Goal: Transaction & Acquisition: Purchase product/service

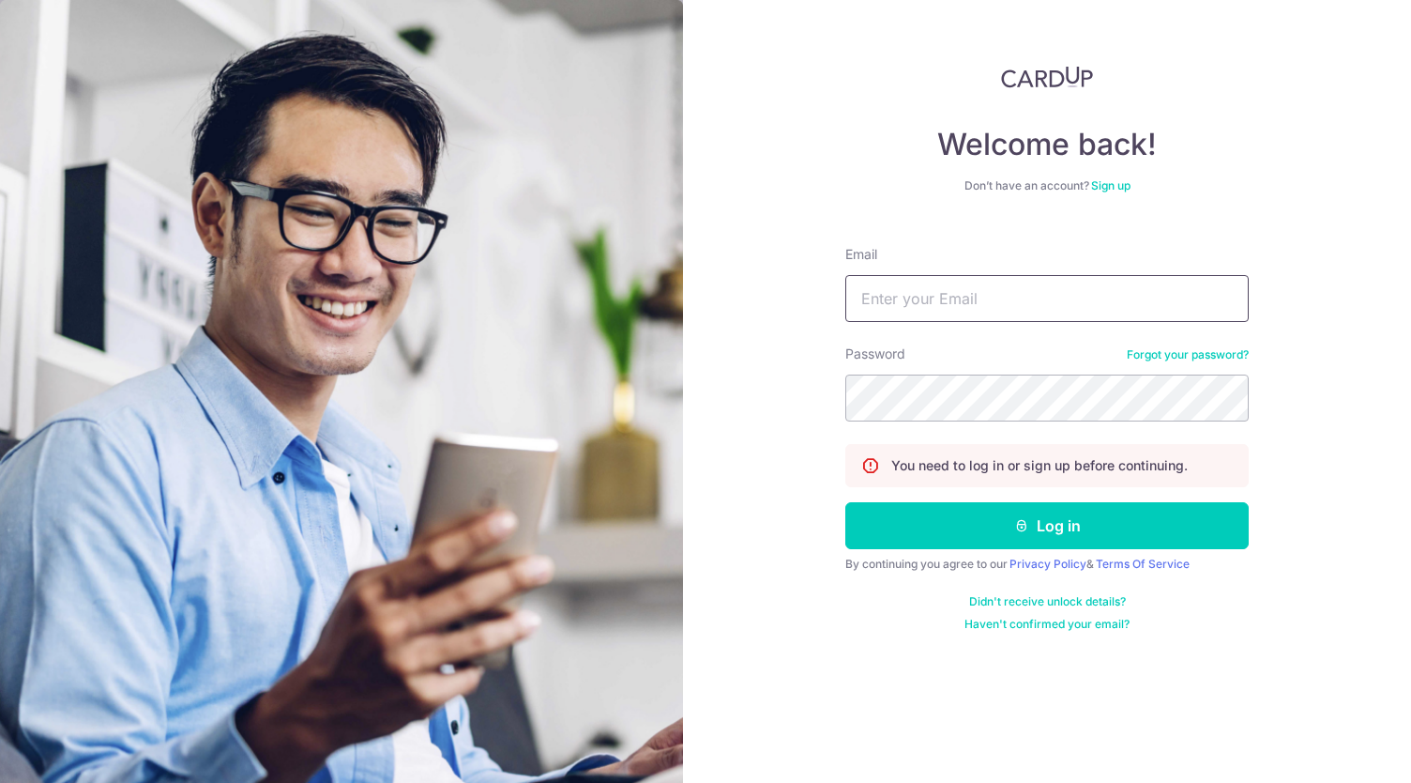
click at [923, 294] on input "Email" at bounding box center [1047, 298] width 404 height 47
type input "sangailian@gmail.com"
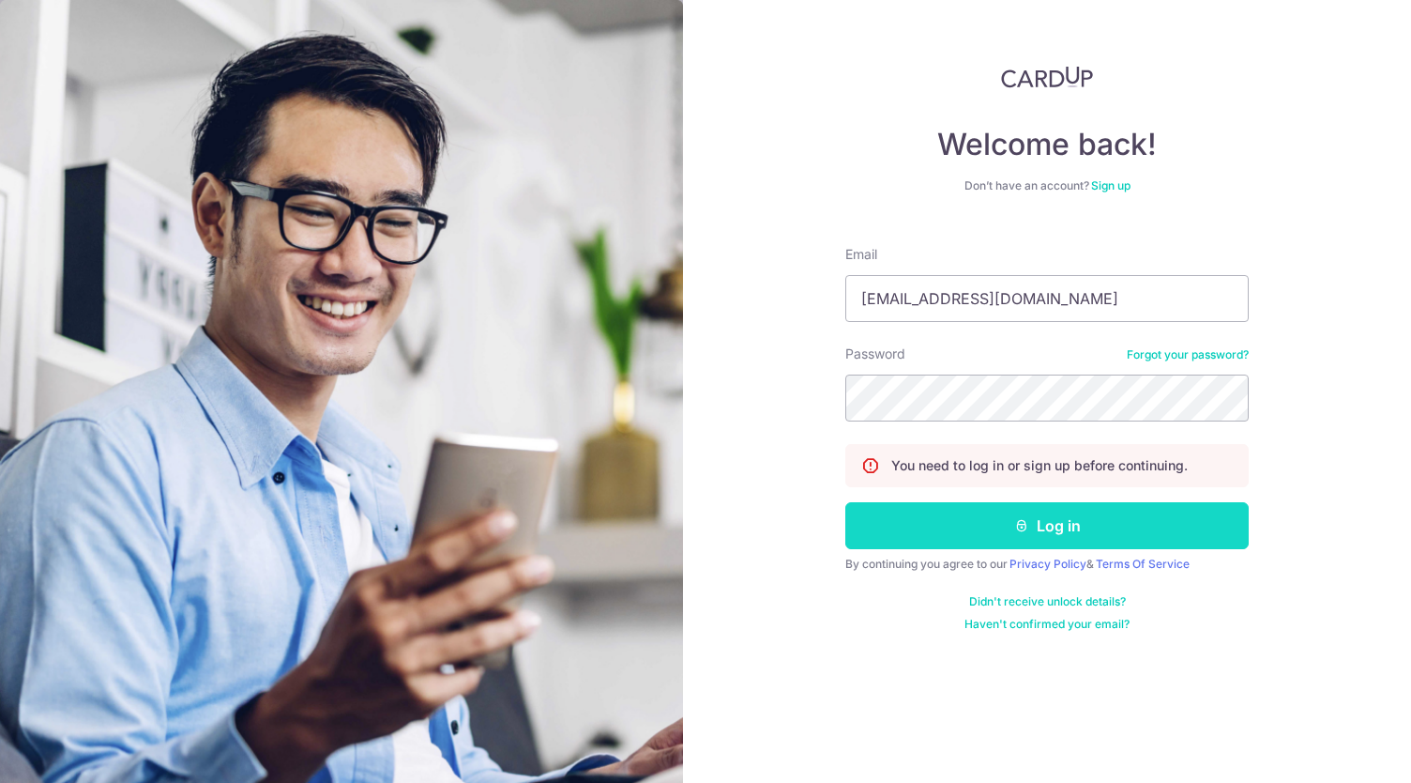
click at [1006, 525] on button "Log in" at bounding box center [1047, 525] width 404 height 47
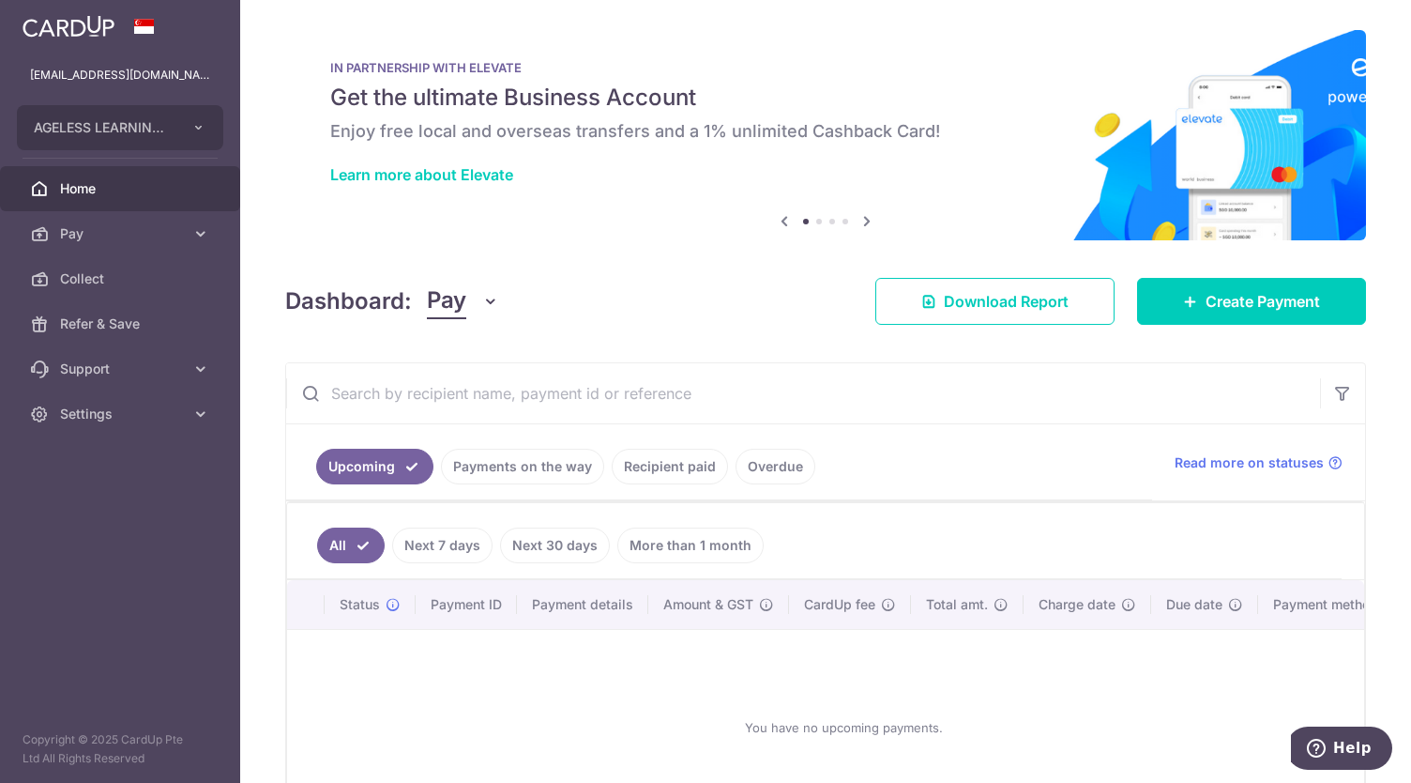
click at [509, 468] on link "Payments on the way" at bounding box center [522, 467] width 163 height 36
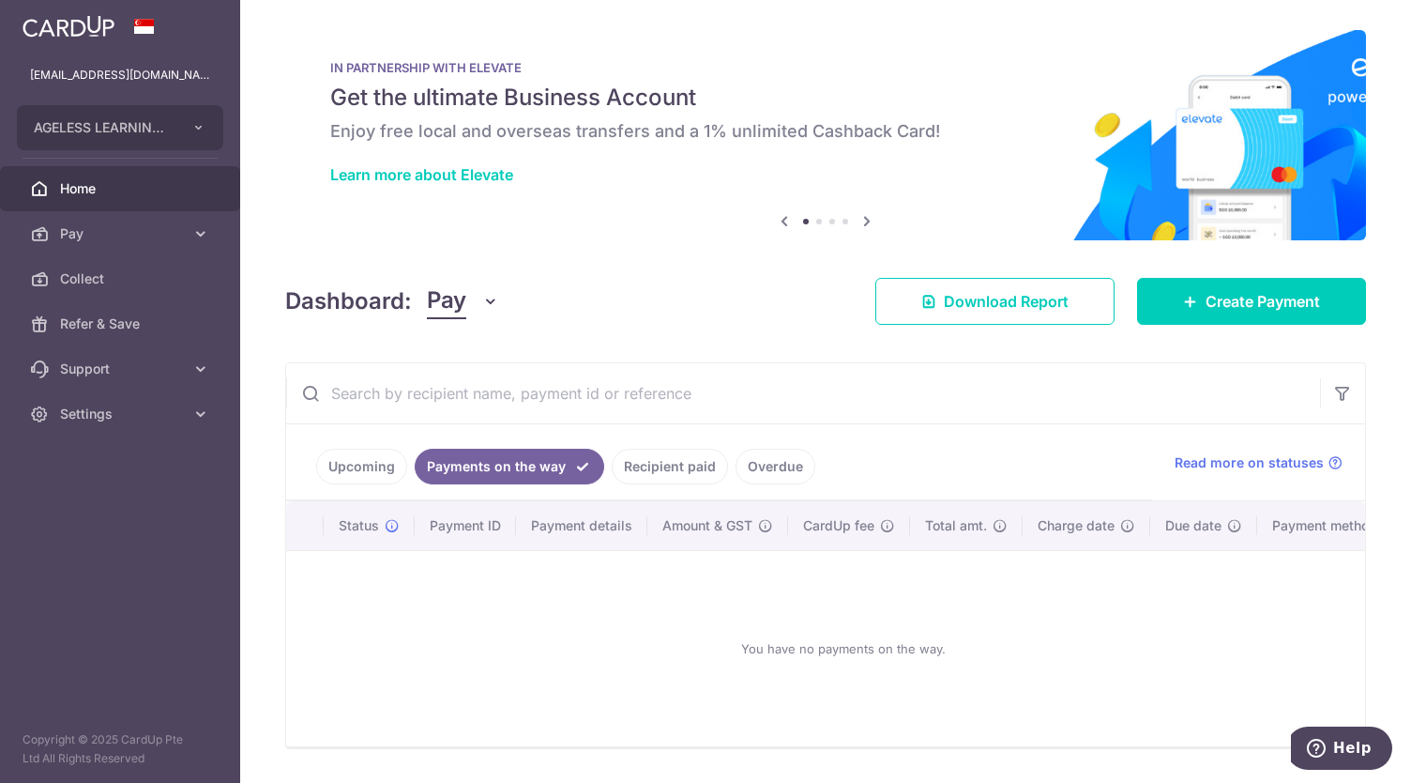
click at [652, 465] on link "Recipient paid" at bounding box center [670, 467] width 116 height 36
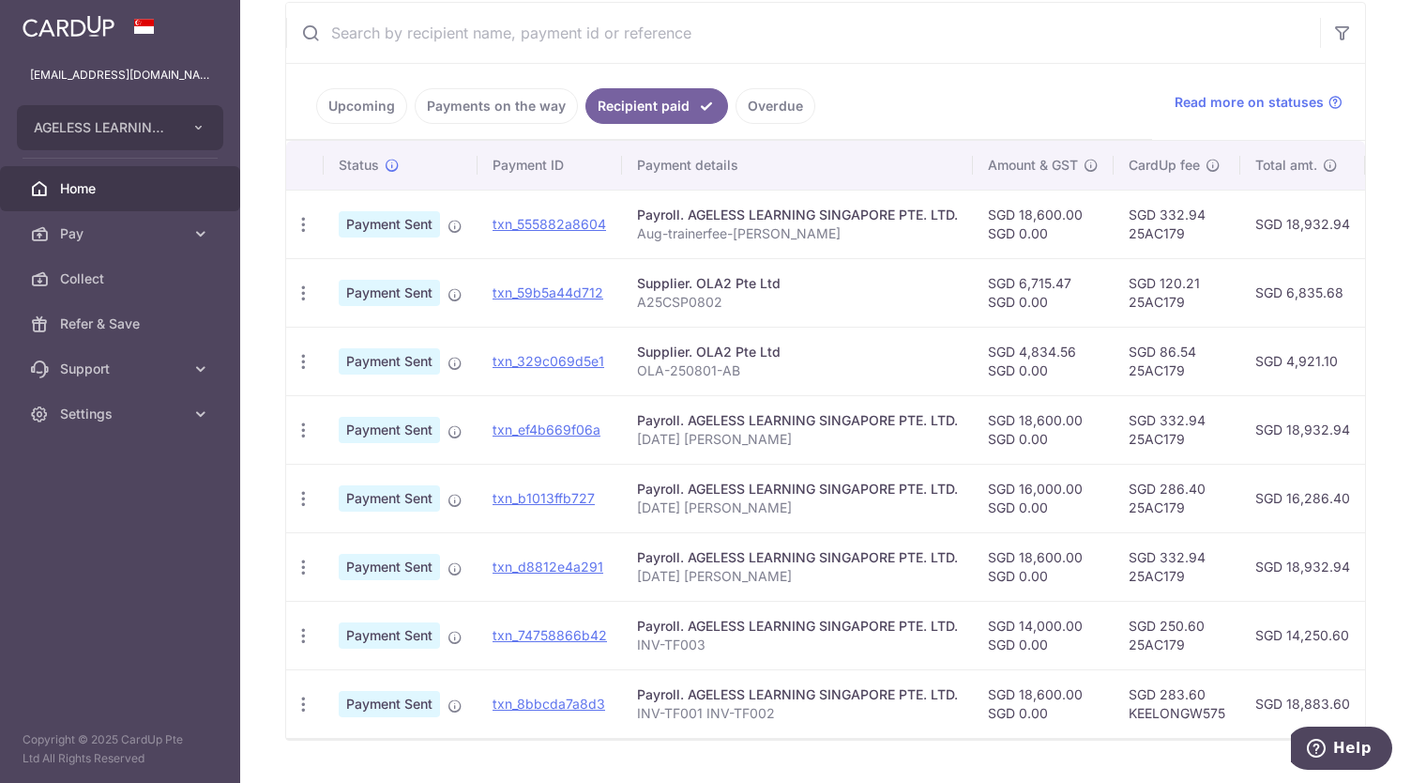
click at [370, 100] on link "Upcoming" at bounding box center [361, 106] width 91 height 36
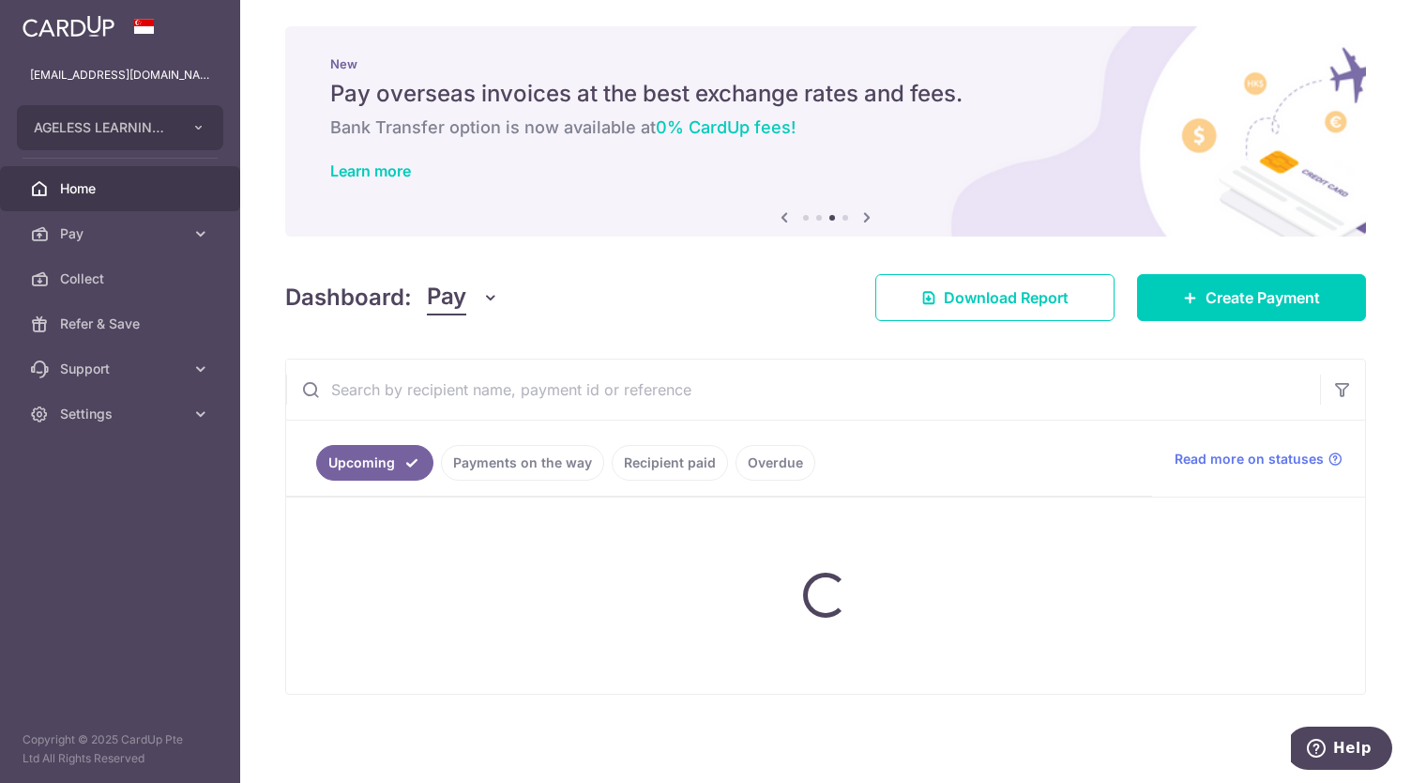
scroll to position [137, 0]
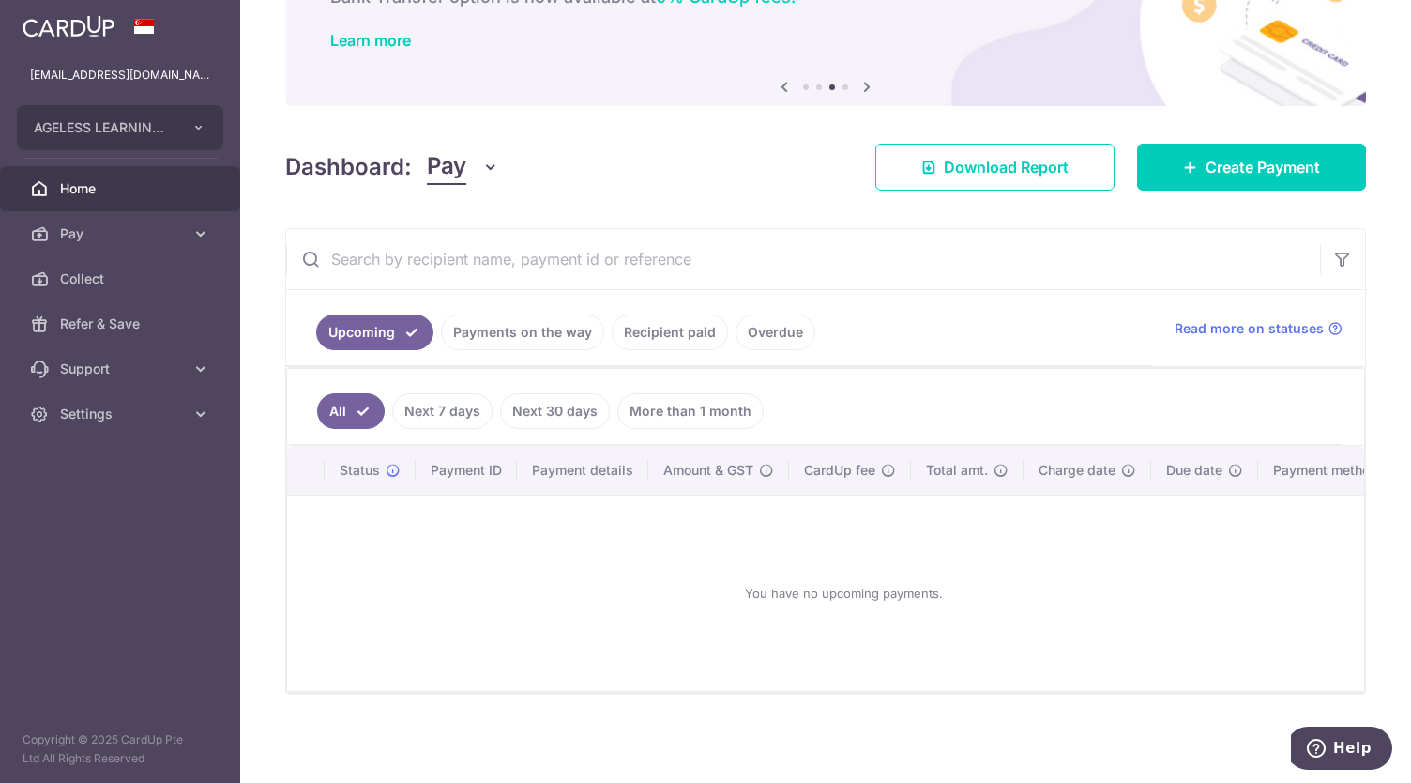
click at [658, 324] on link "Recipient paid" at bounding box center [670, 332] width 116 height 36
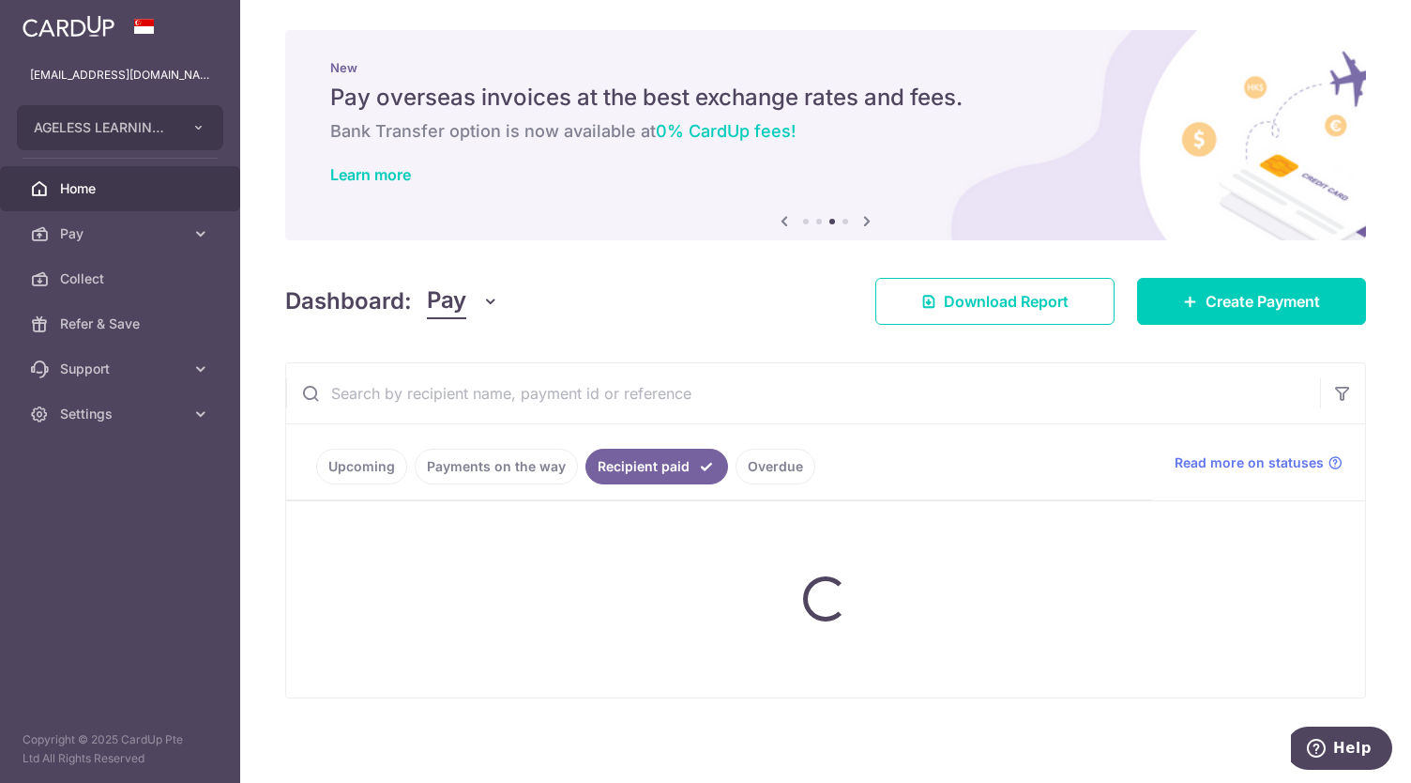
scroll to position [360, 0]
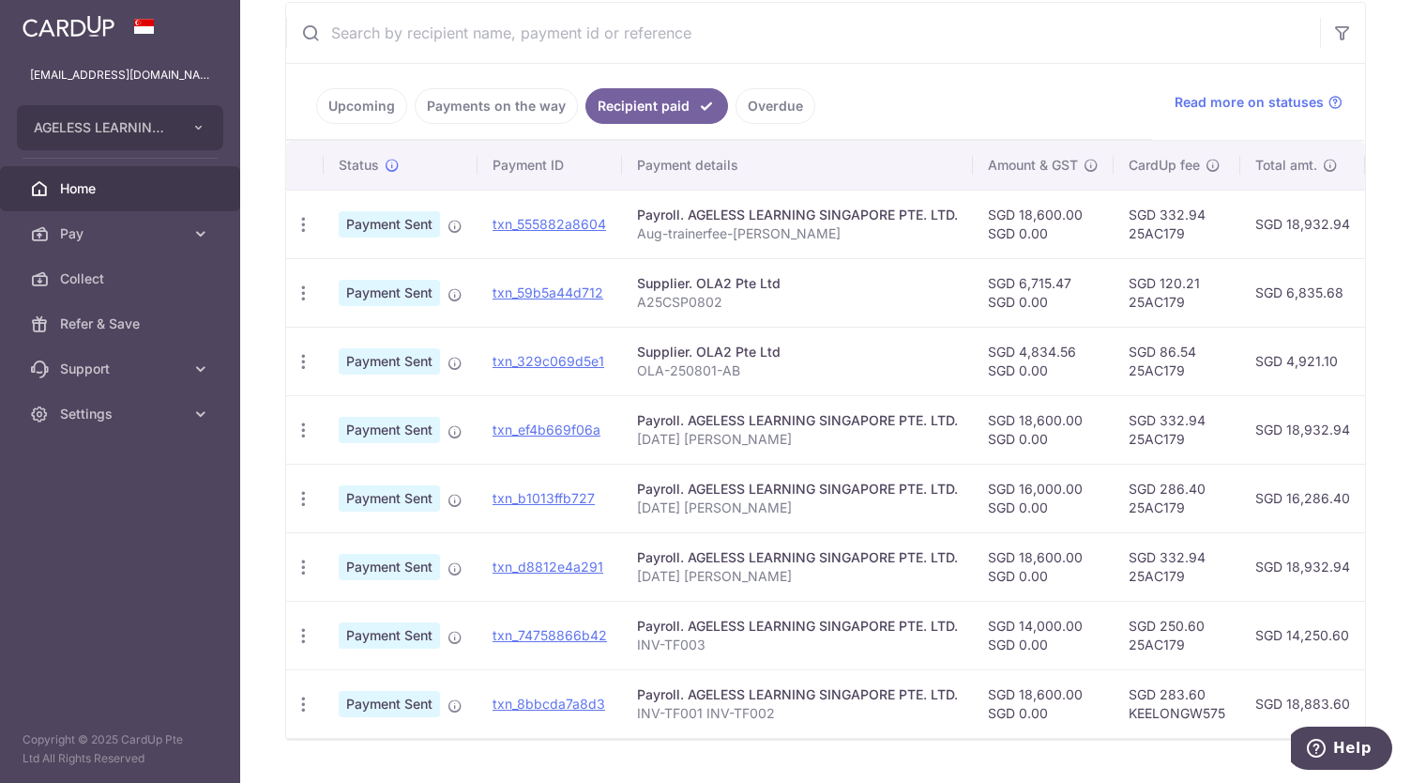
click at [359, 103] on link "Upcoming" at bounding box center [361, 106] width 91 height 36
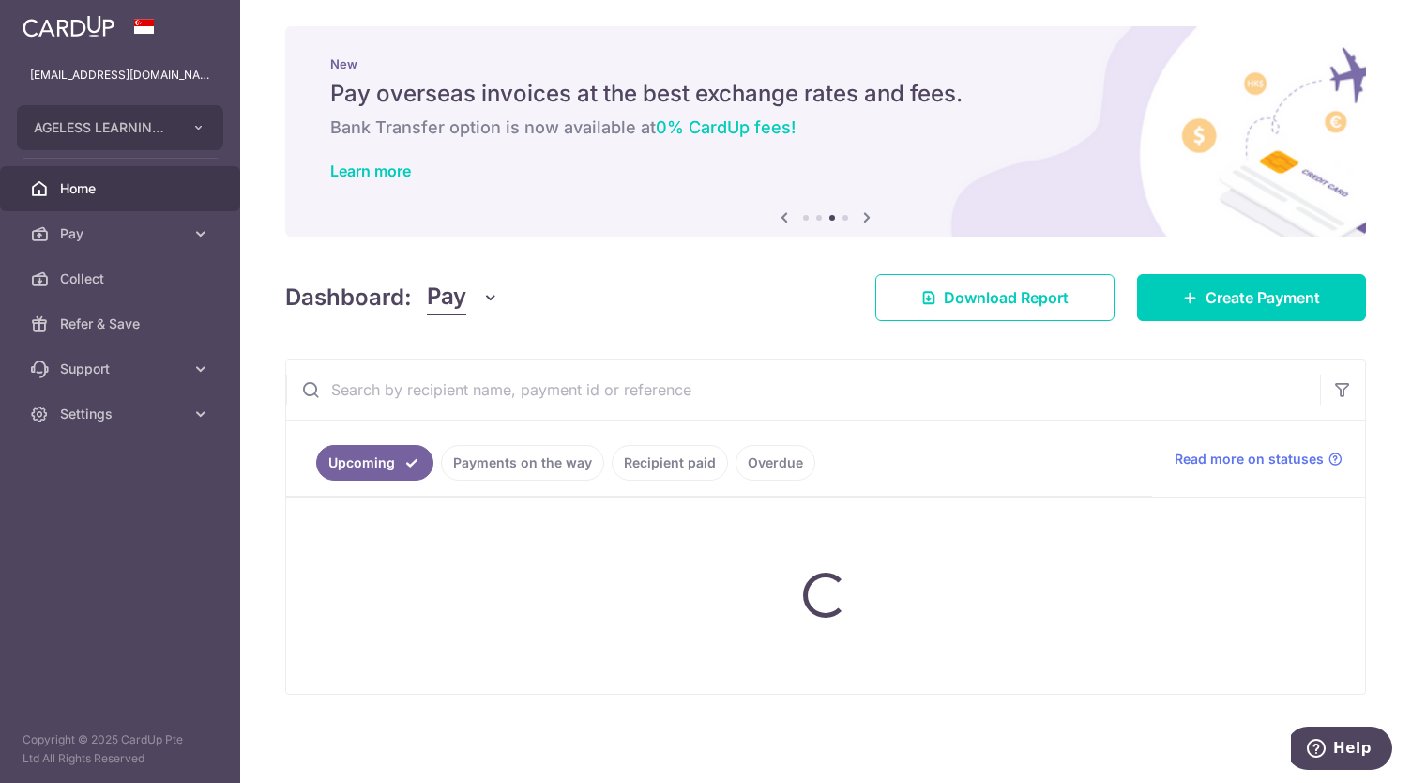
scroll to position [137, 0]
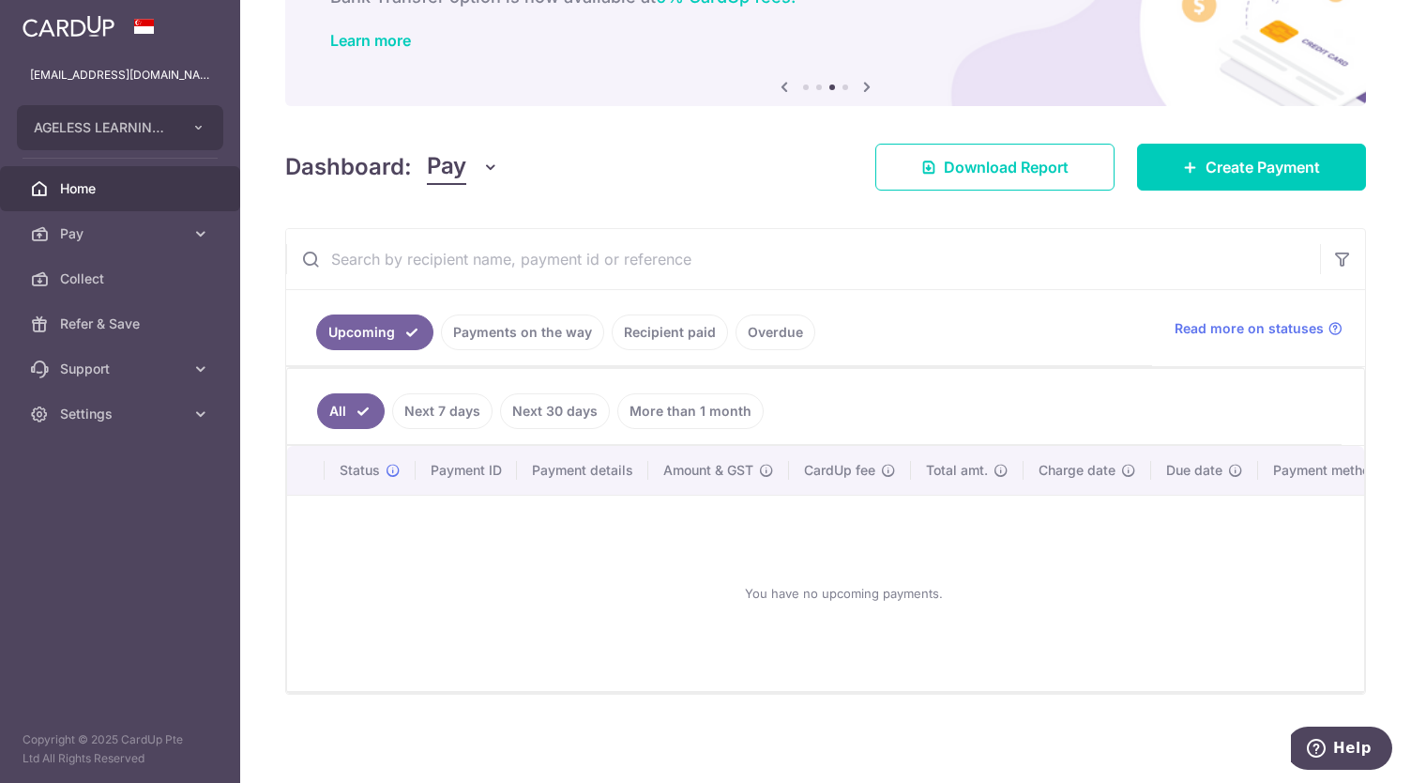
click at [507, 337] on link "Payments on the way" at bounding box center [522, 332] width 163 height 36
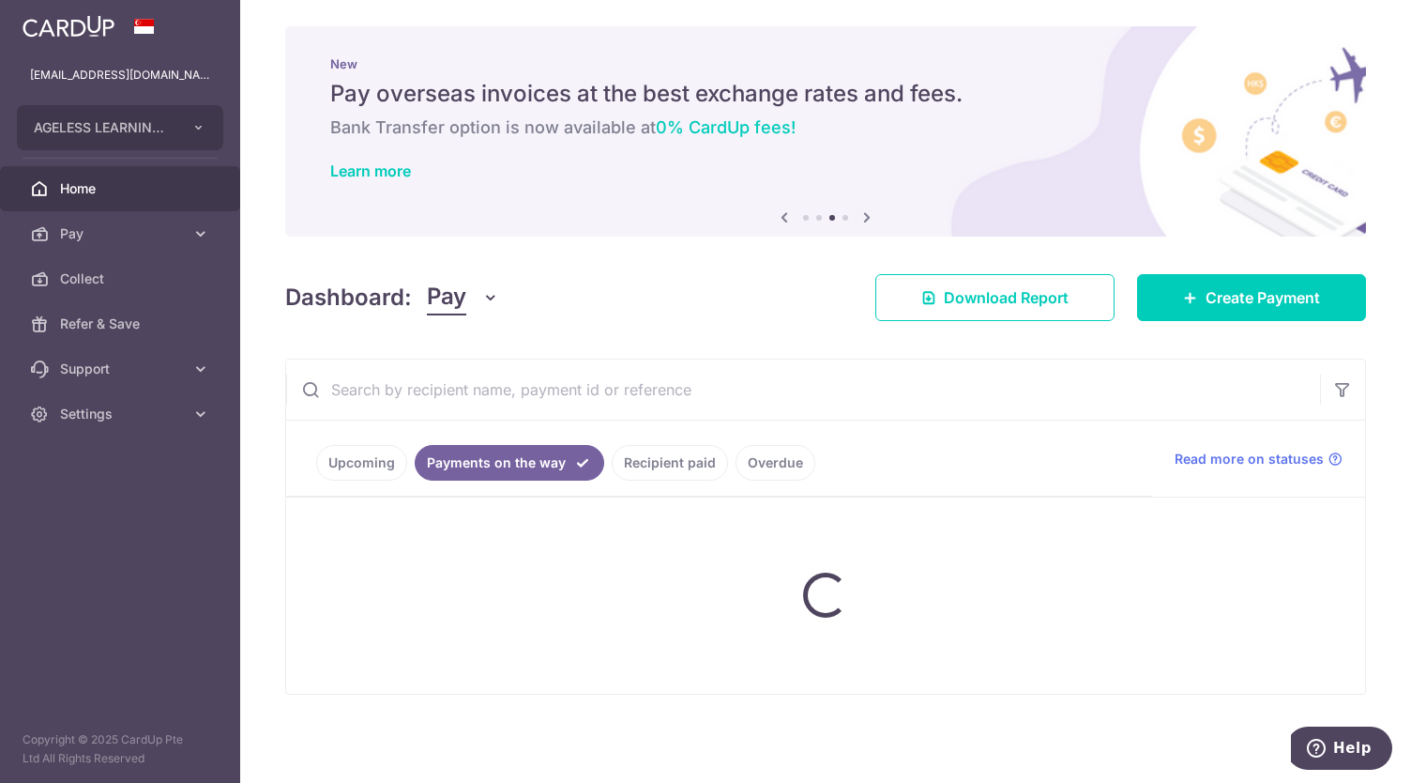
scroll to position [60, 0]
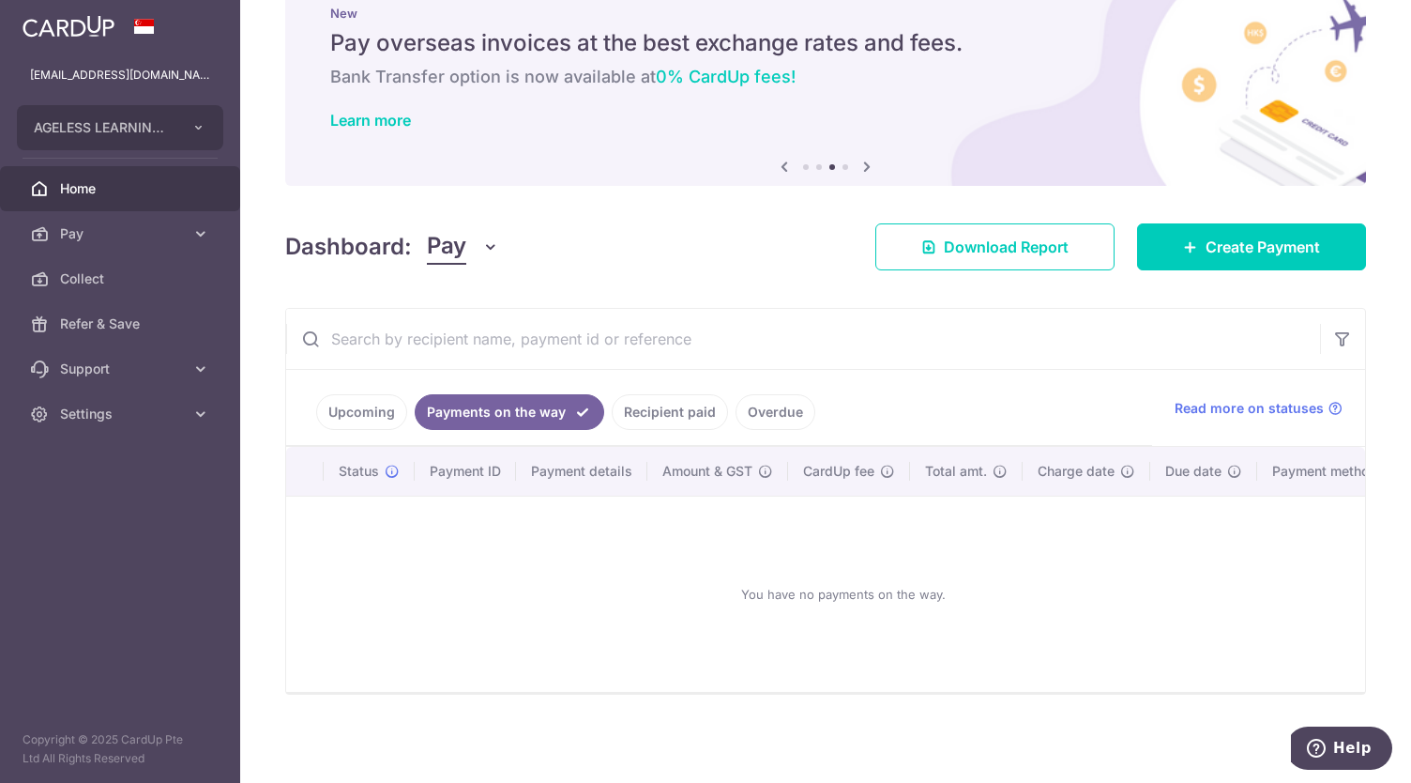
click at [357, 406] on link "Upcoming" at bounding box center [361, 412] width 91 height 36
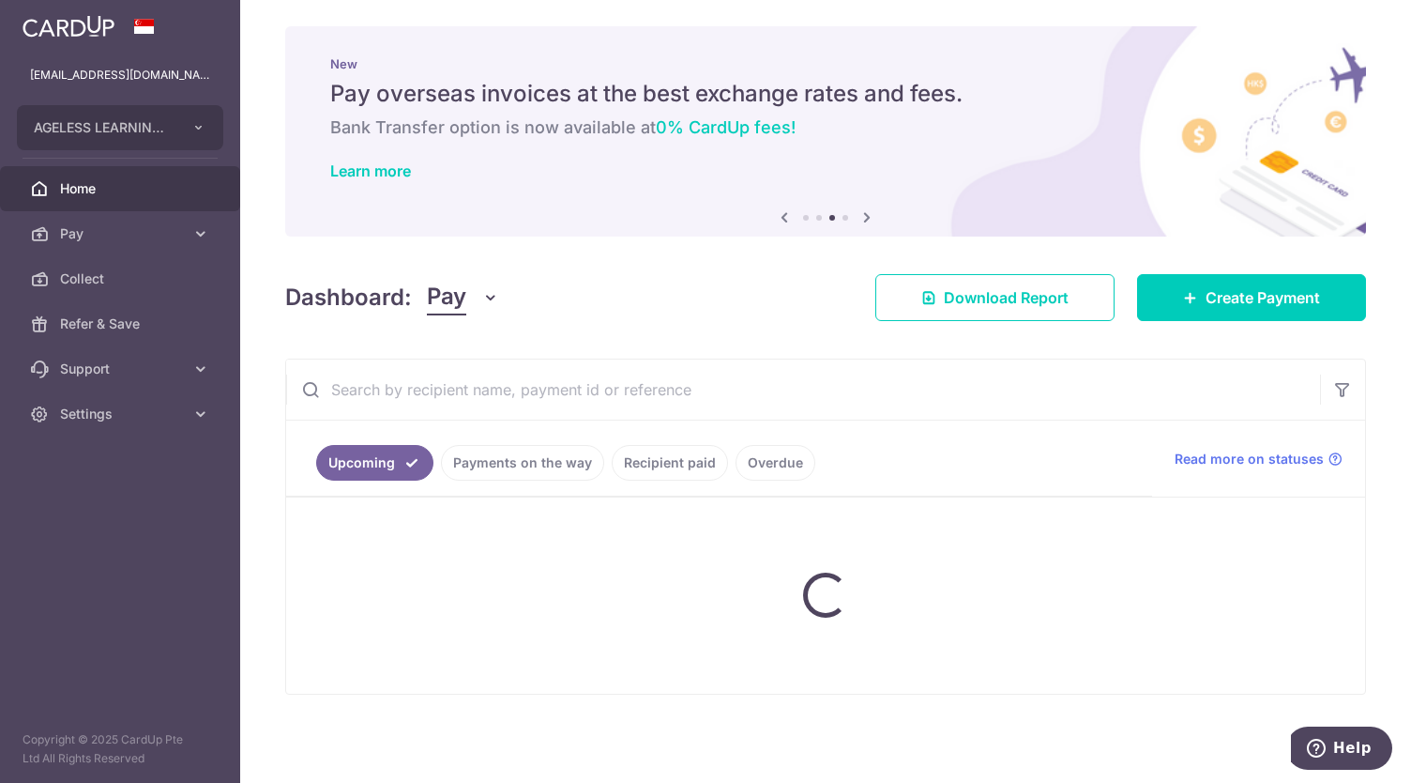
scroll to position [137, 0]
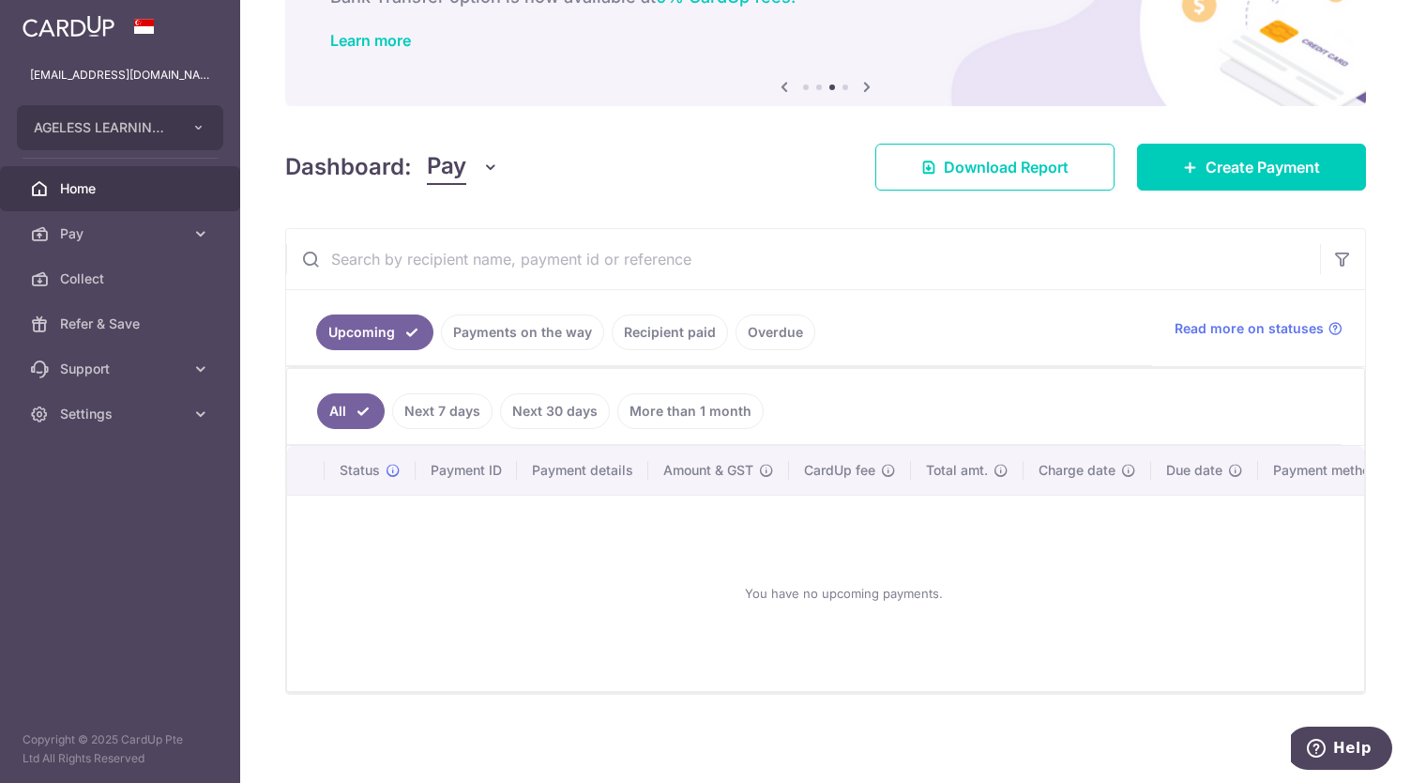
click at [508, 331] on link "Payments on the way" at bounding box center [522, 332] width 163 height 36
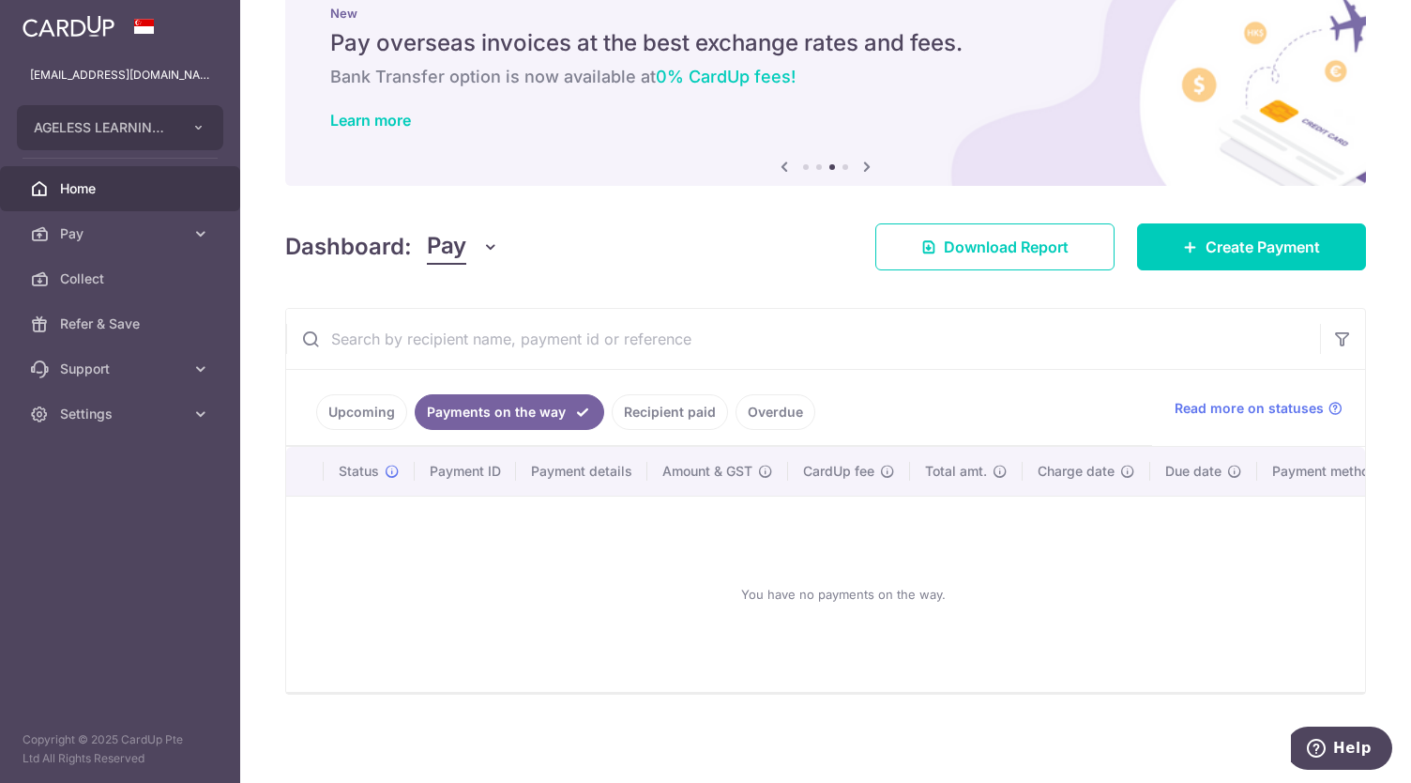
click at [647, 404] on link "Recipient paid" at bounding box center [670, 412] width 116 height 36
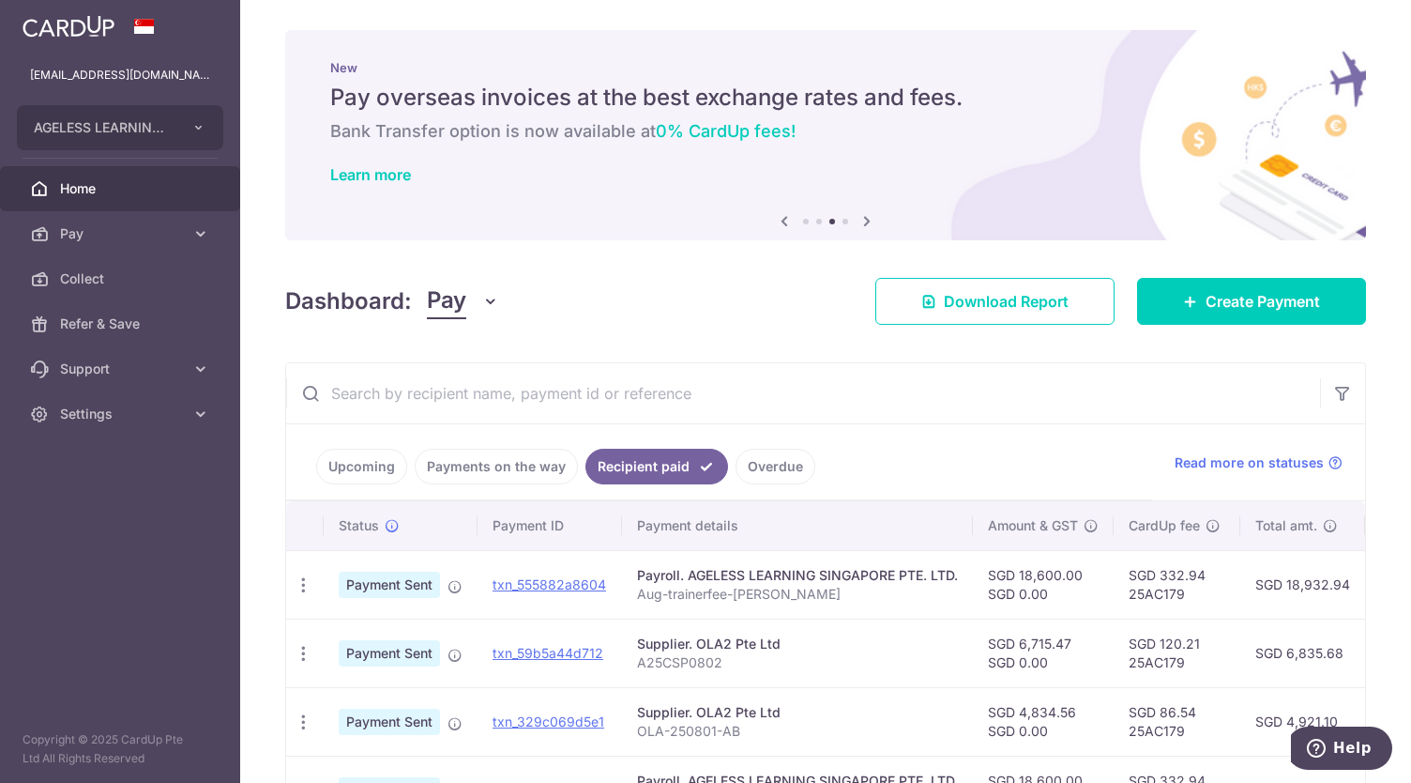
scroll to position [360, 0]
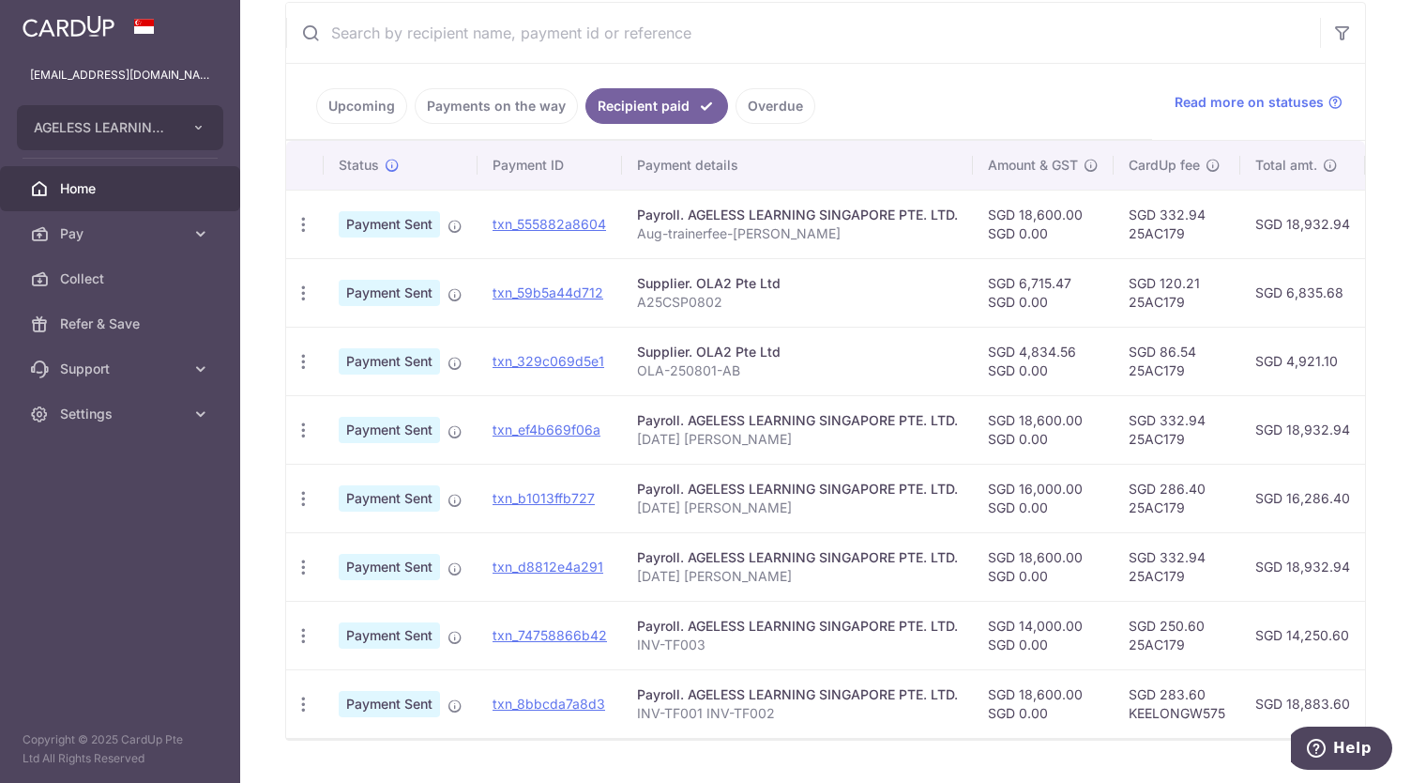
click at [355, 104] on link "Upcoming" at bounding box center [361, 106] width 91 height 36
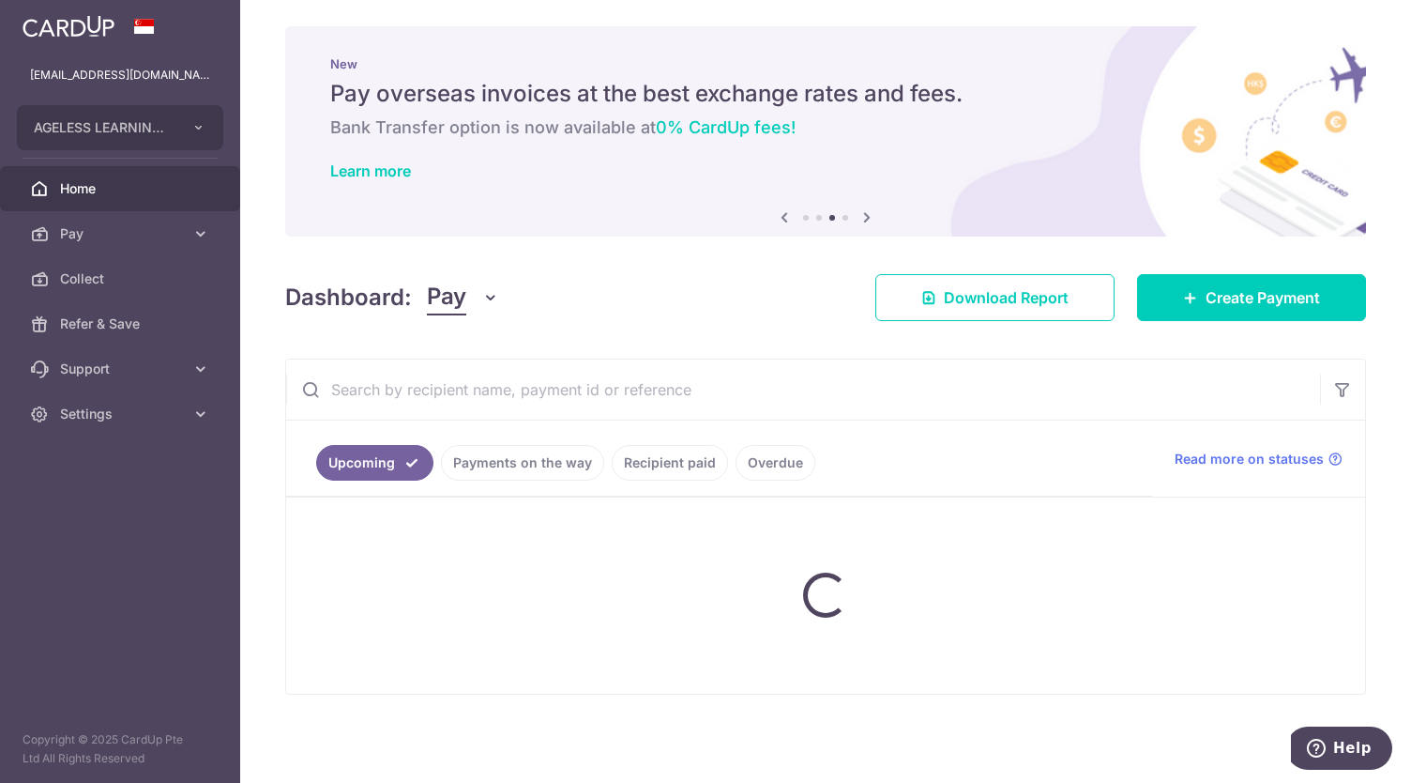
scroll to position [137, 0]
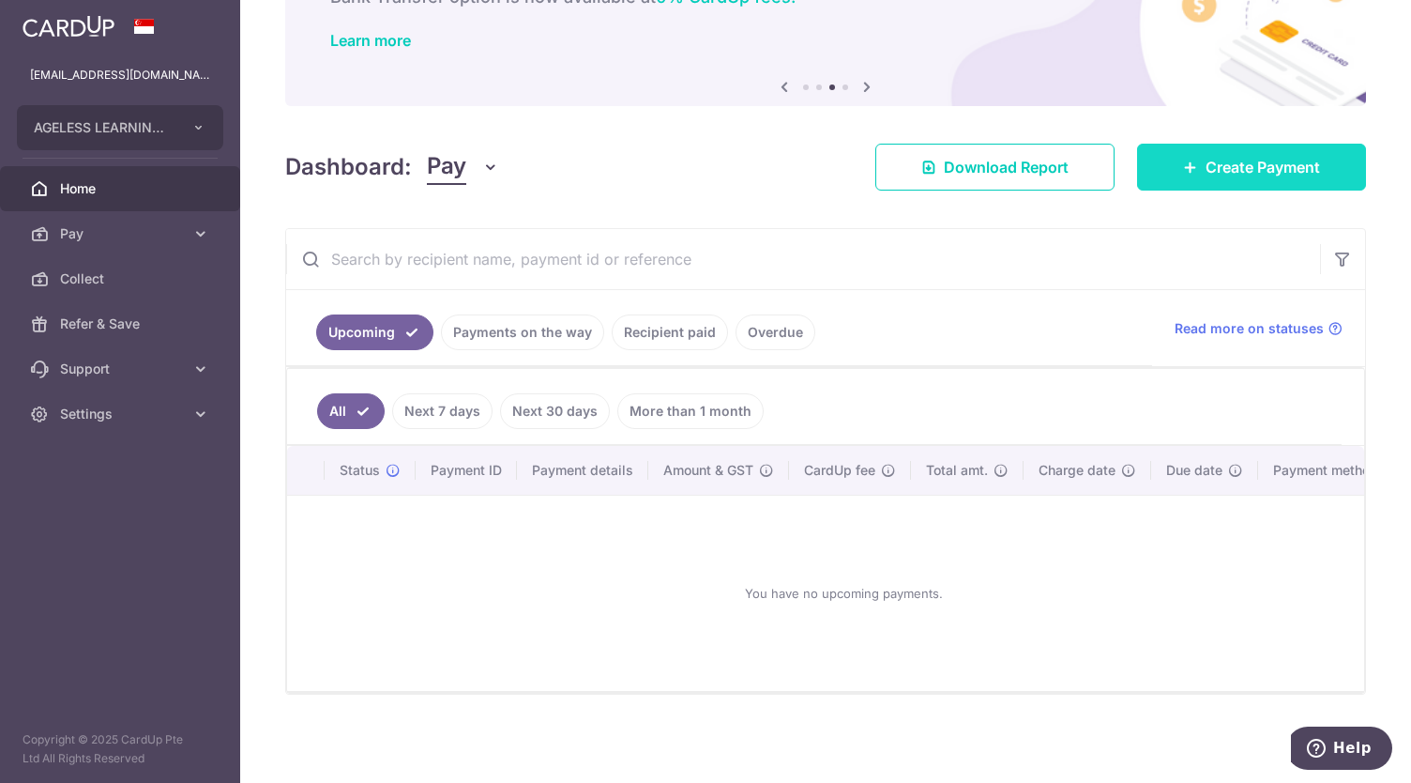
click at [1223, 160] on span "Create Payment" at bounding box center [1263, 167] width 114 height 23
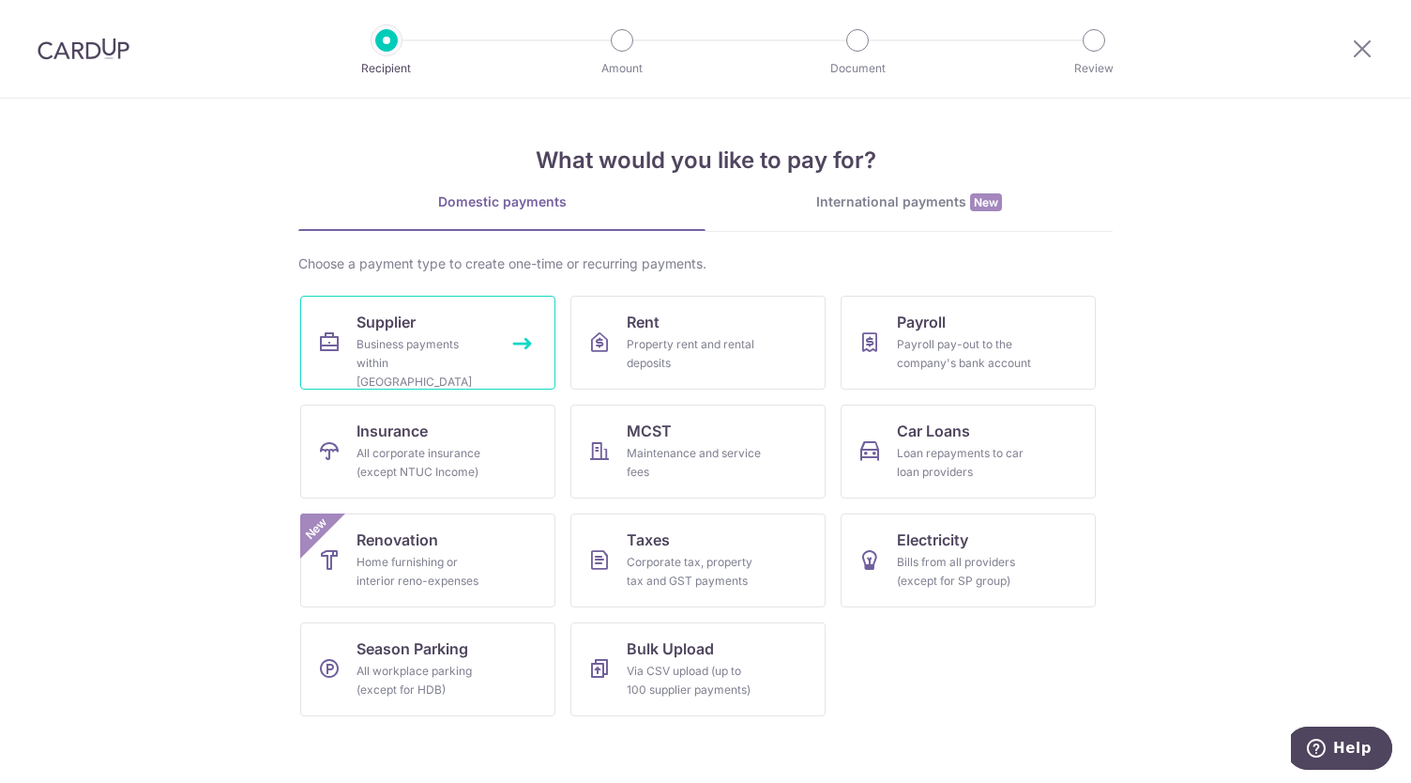
click at [454, 339] on div "Business payments within Singapore" at bounding box center [424, 363] width 135 height 56
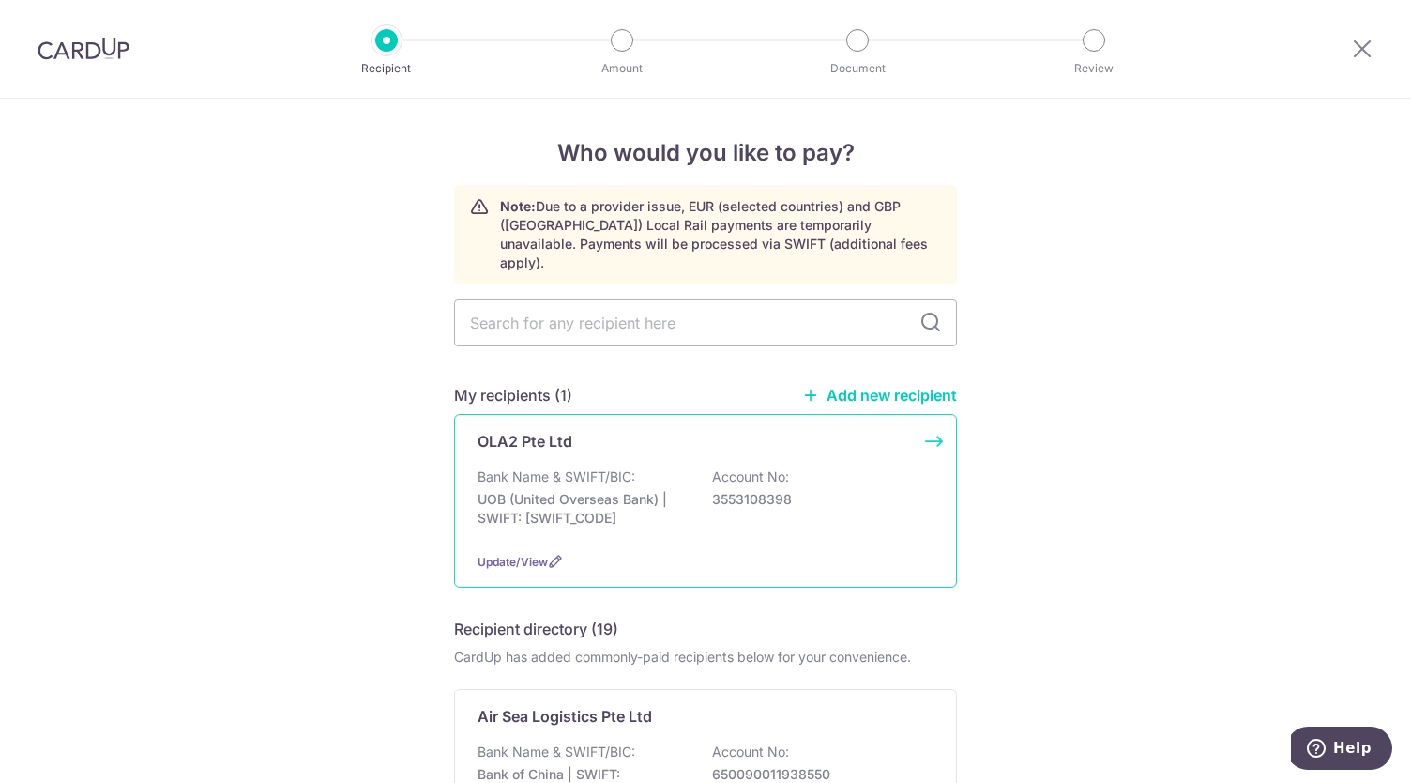
click at [562, 467] on div "Bank Name & SWIFT/BIC: UOB (United Overseas Bank) | SWIFT: UOVBSGSGXXX Account …" at bounding box center [706, 501] width 456 height 69
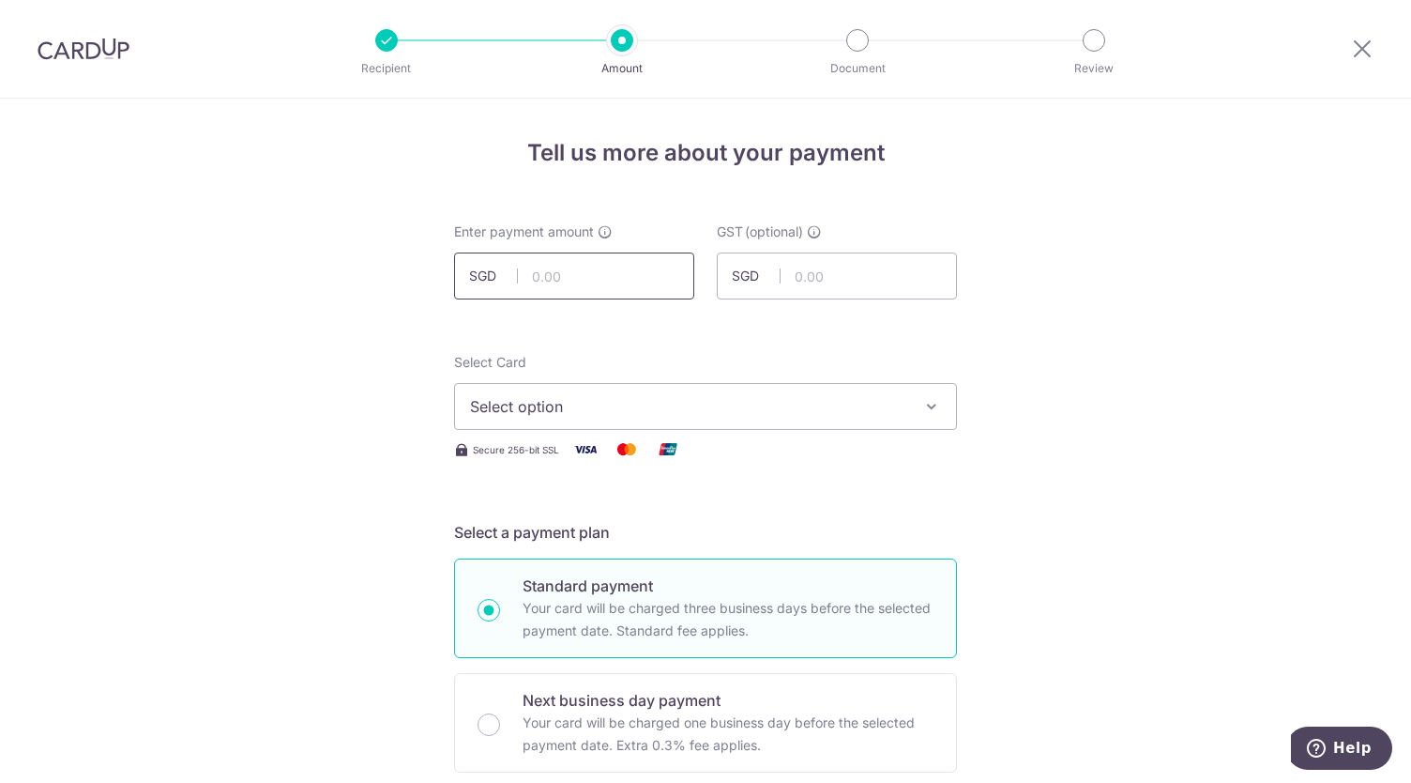
click at [554, 275] on input "text" at bounding box center [574, 275] width 240 height 47
type input "17,904.83"
click at [717, 400] on span "Select option" at bounding box center [688, 406] width 437 height 23
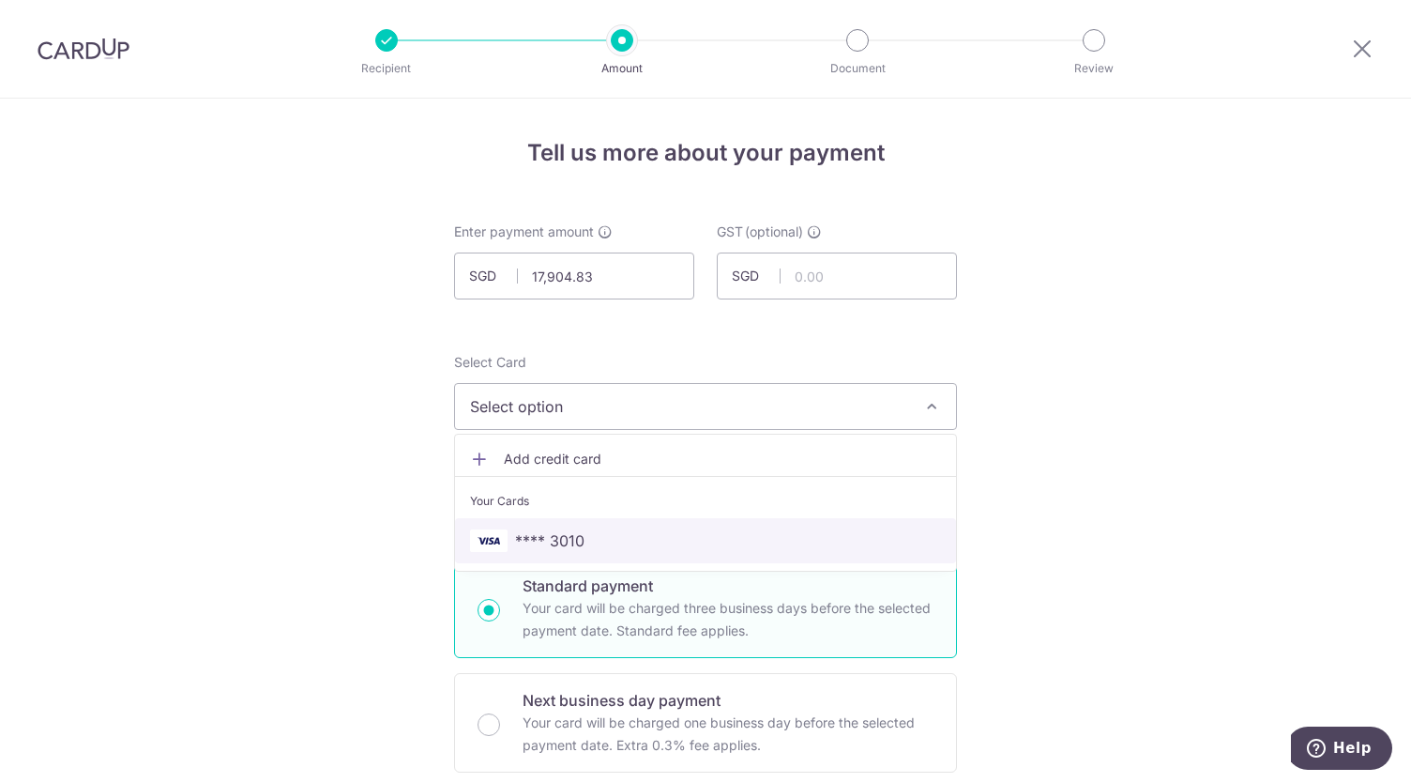
click at [563, 545] on span "**** 3010" at bounding box center [549, 540] width 69 height 23
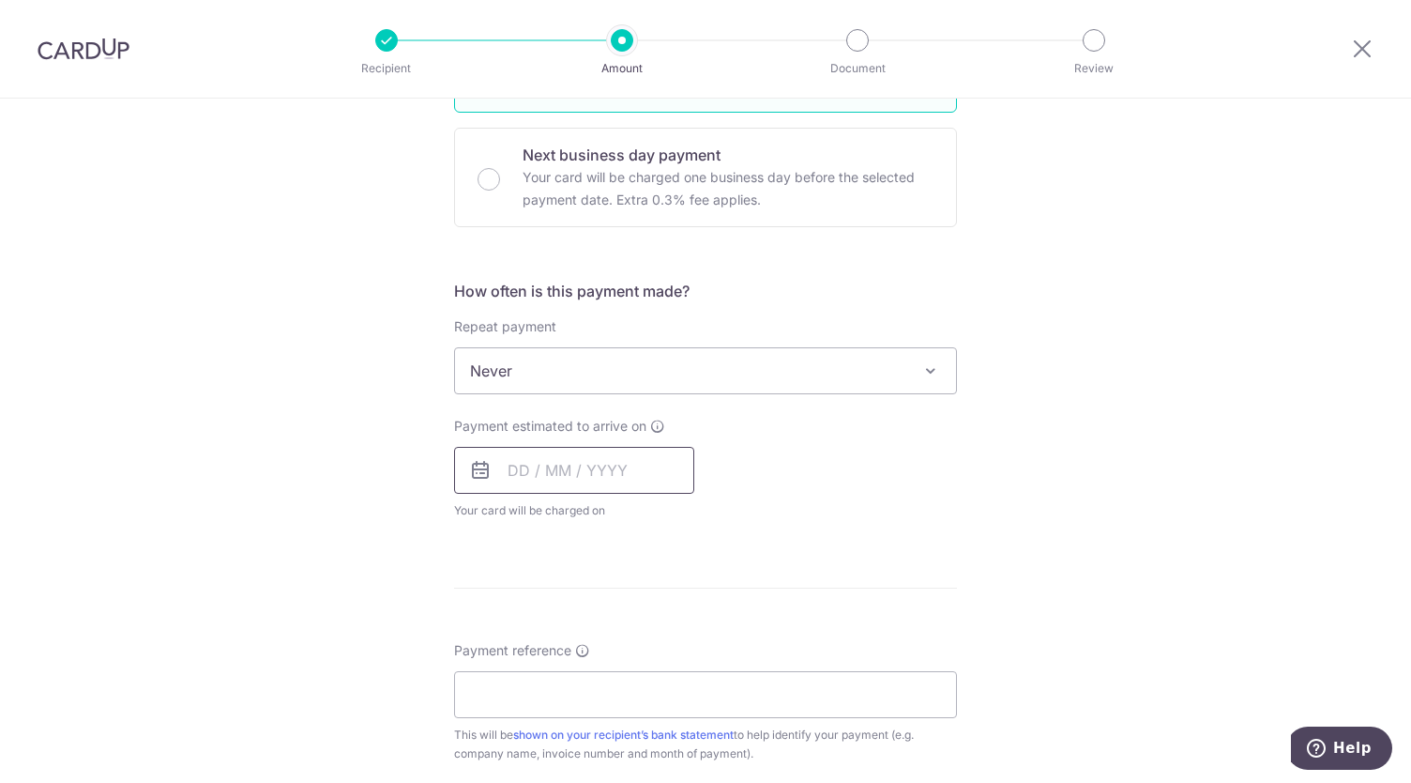
scroll to position [546, 0]
click at [525, 466] on input "text" at bounding box center [574, 469] width 240 height 47
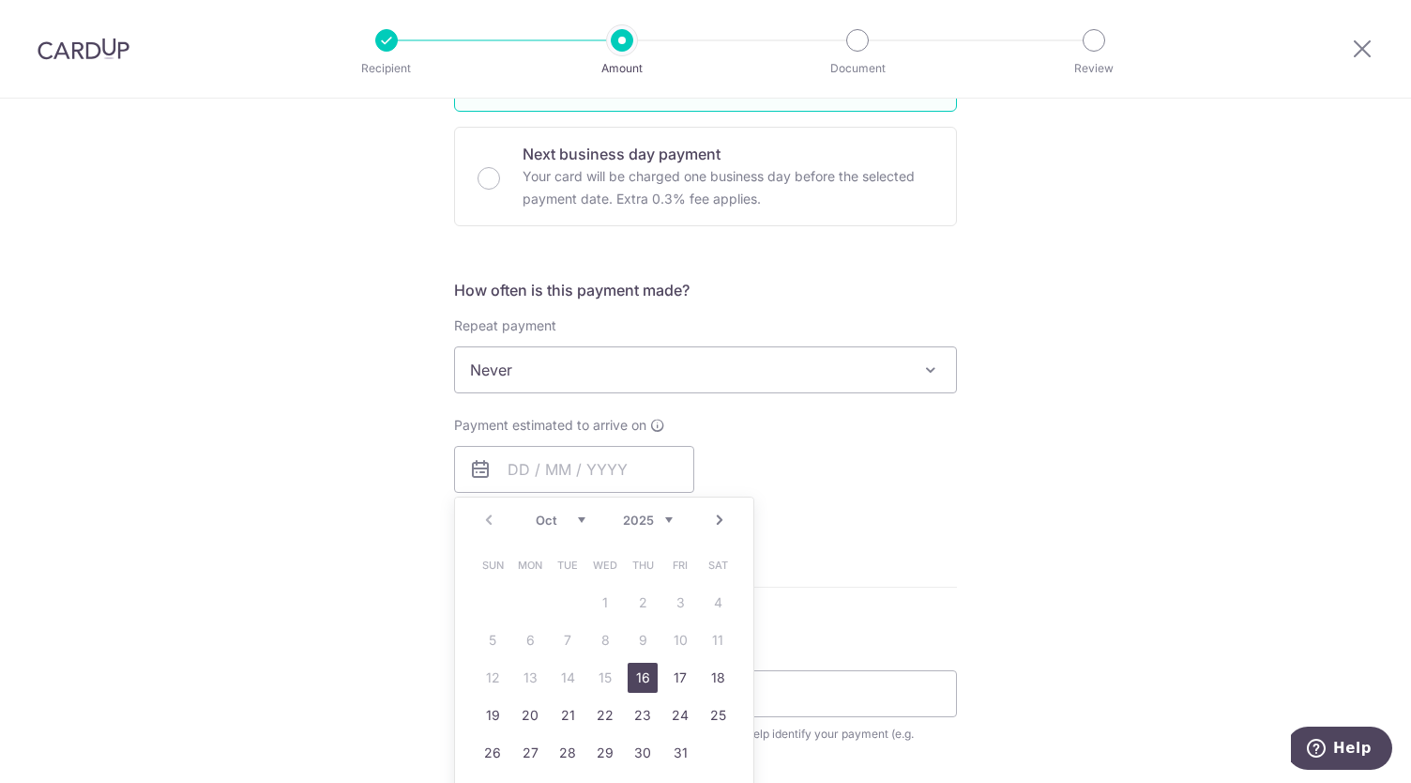
click at [635, 678] on link "16" at bounding box center [643, 677] width 30 height 30
type input "16/10/2025"
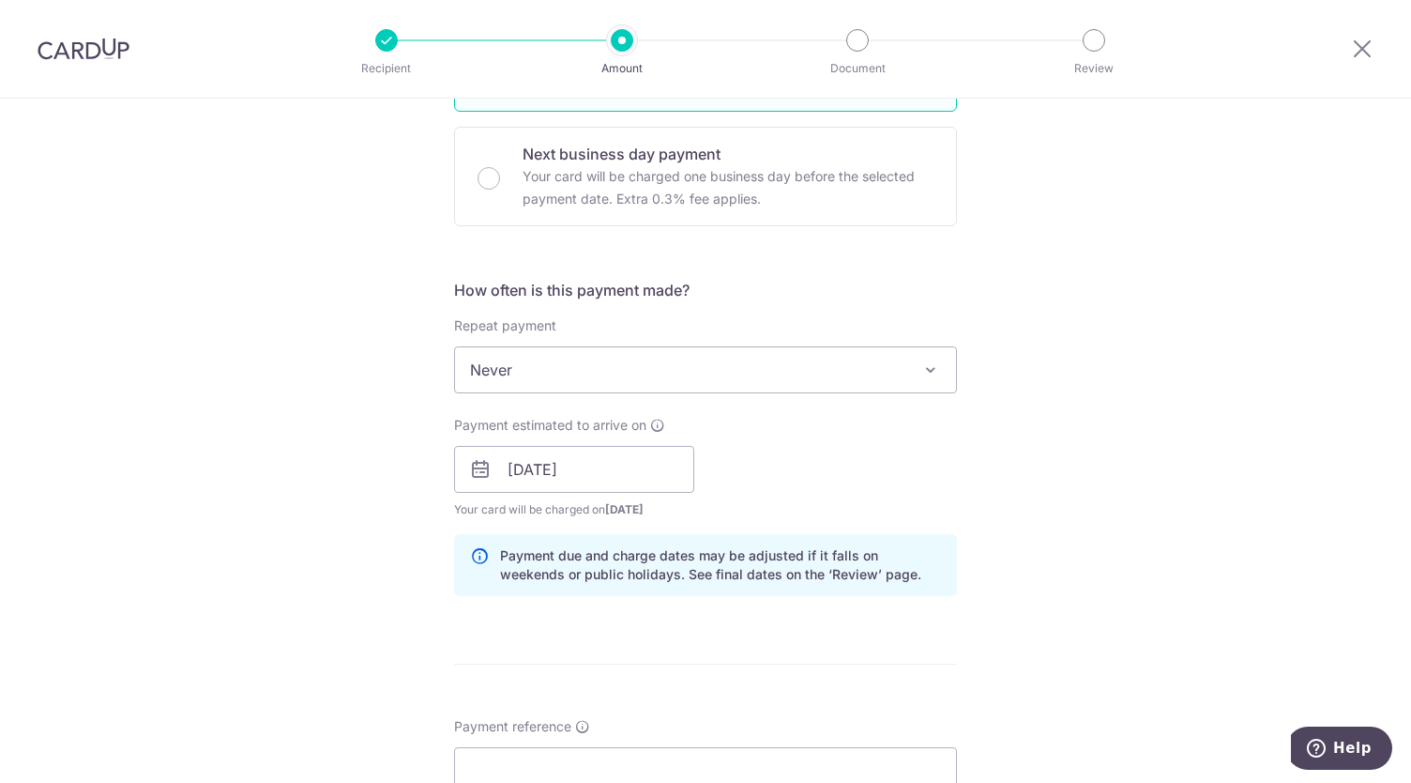
click at [985, 500] on div "Tell us more about your payment Enter payment amount SGD 17,904.83 17904.83 GST…" at bounding box center [705, 502] width 1411 height 1900
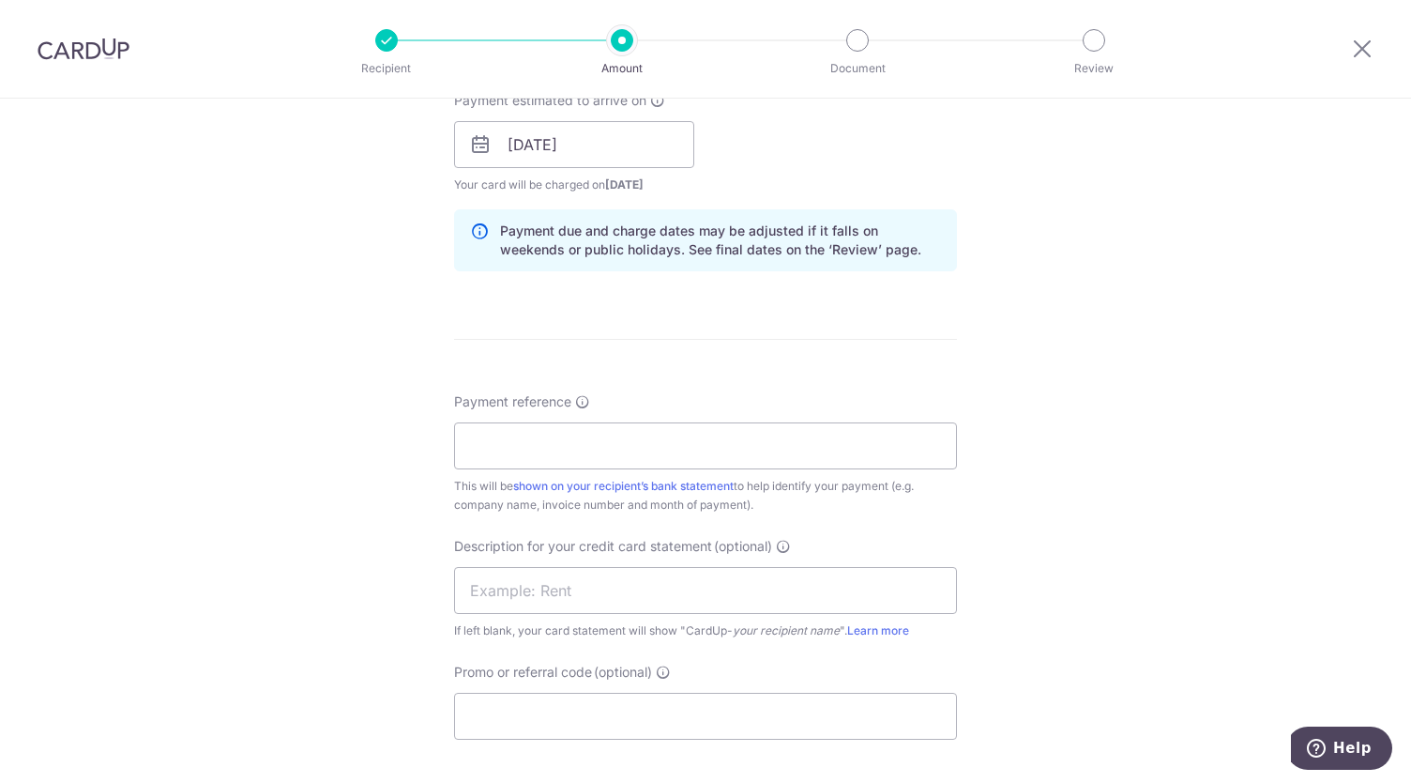
scroll to position [872, 0]
click at [536, 440] on input "Payment reference" at bounding box center [705, 444] width 503 height 47
type input "I"
type input "INV-OLA250901-AB"
click at [1086, 566] on div "Tell us more about your payment Enter payment amount SGD 17,904.83 17904.83 GST…" at bounding box center [705, 177] width 1411 height 1900
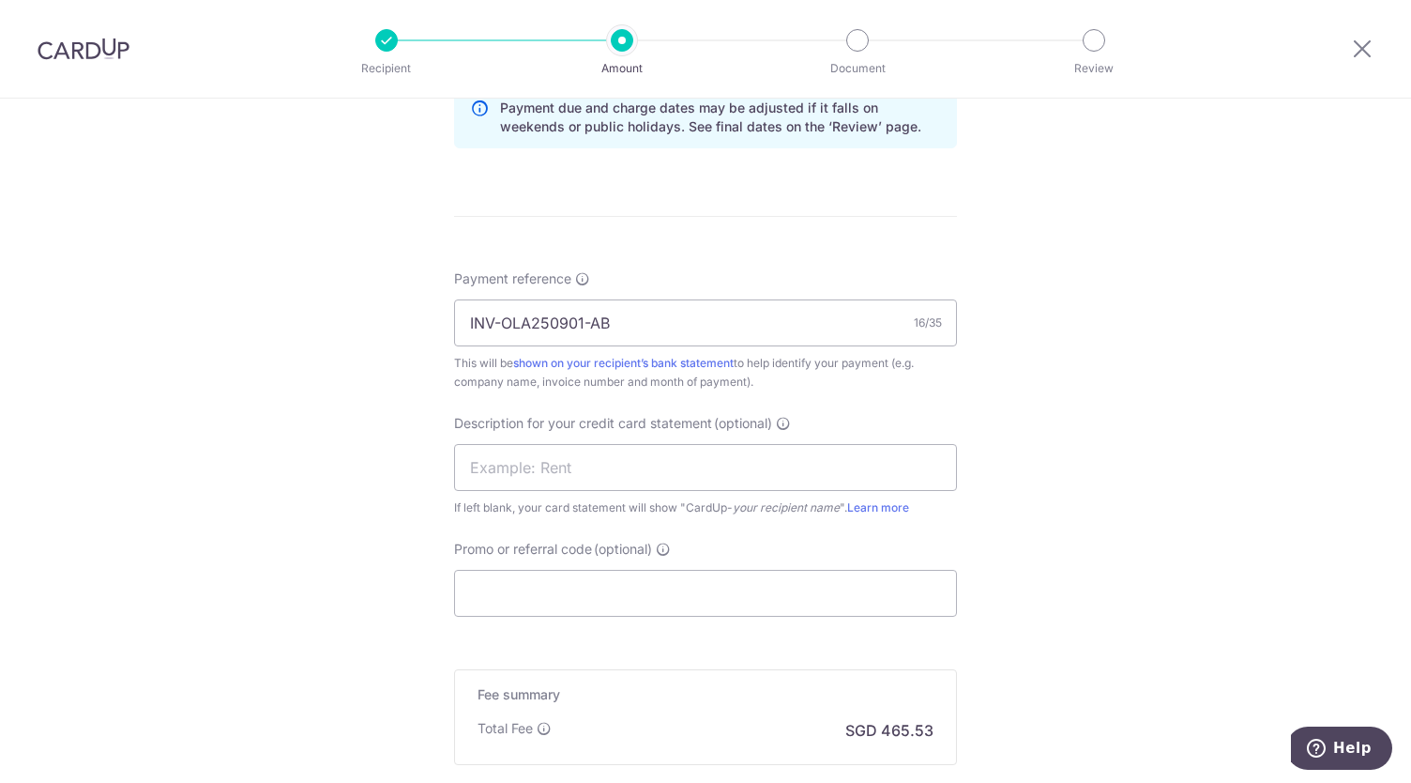
scroll to position [1005, 0]
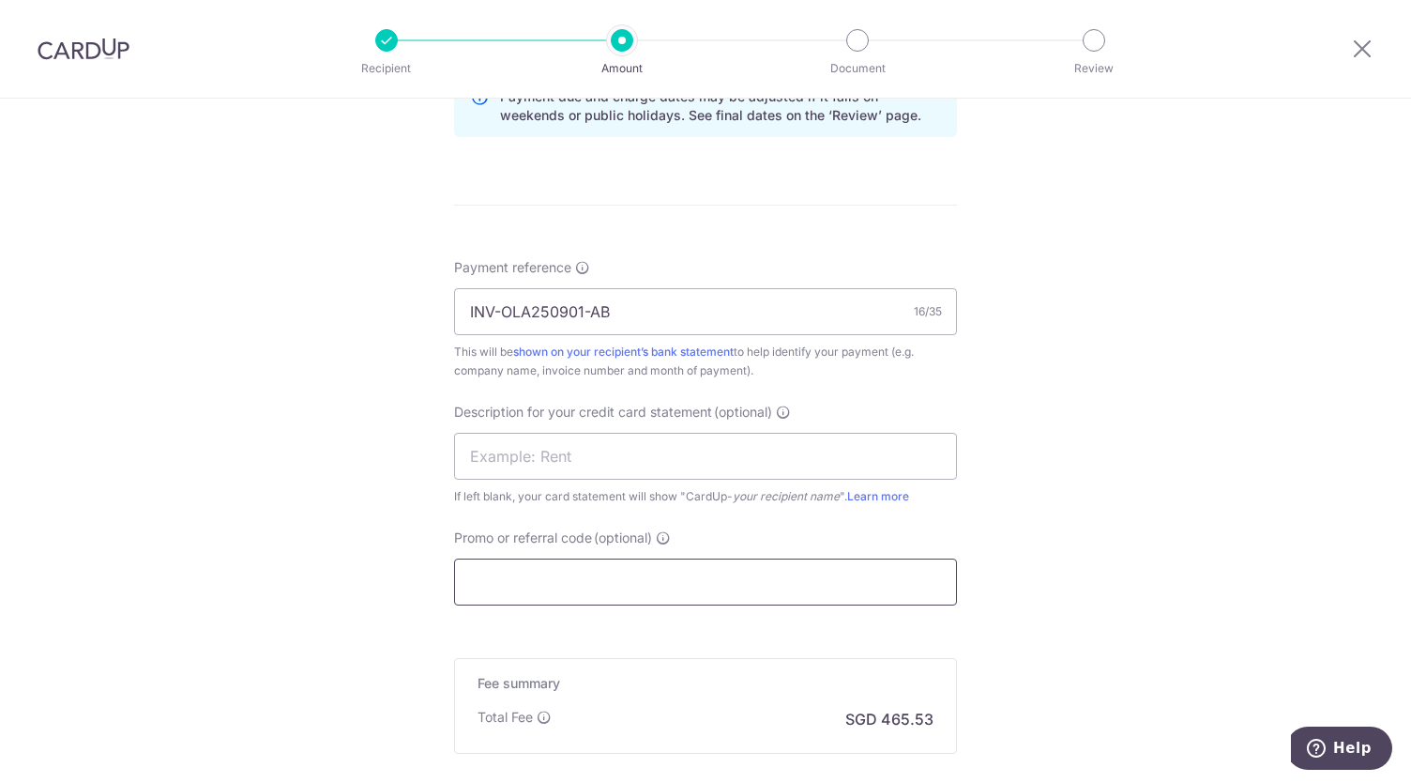
click at [525, 569] on input "Promo or referral code (optional)" at bounding box center [705, 581] width 503 height 47
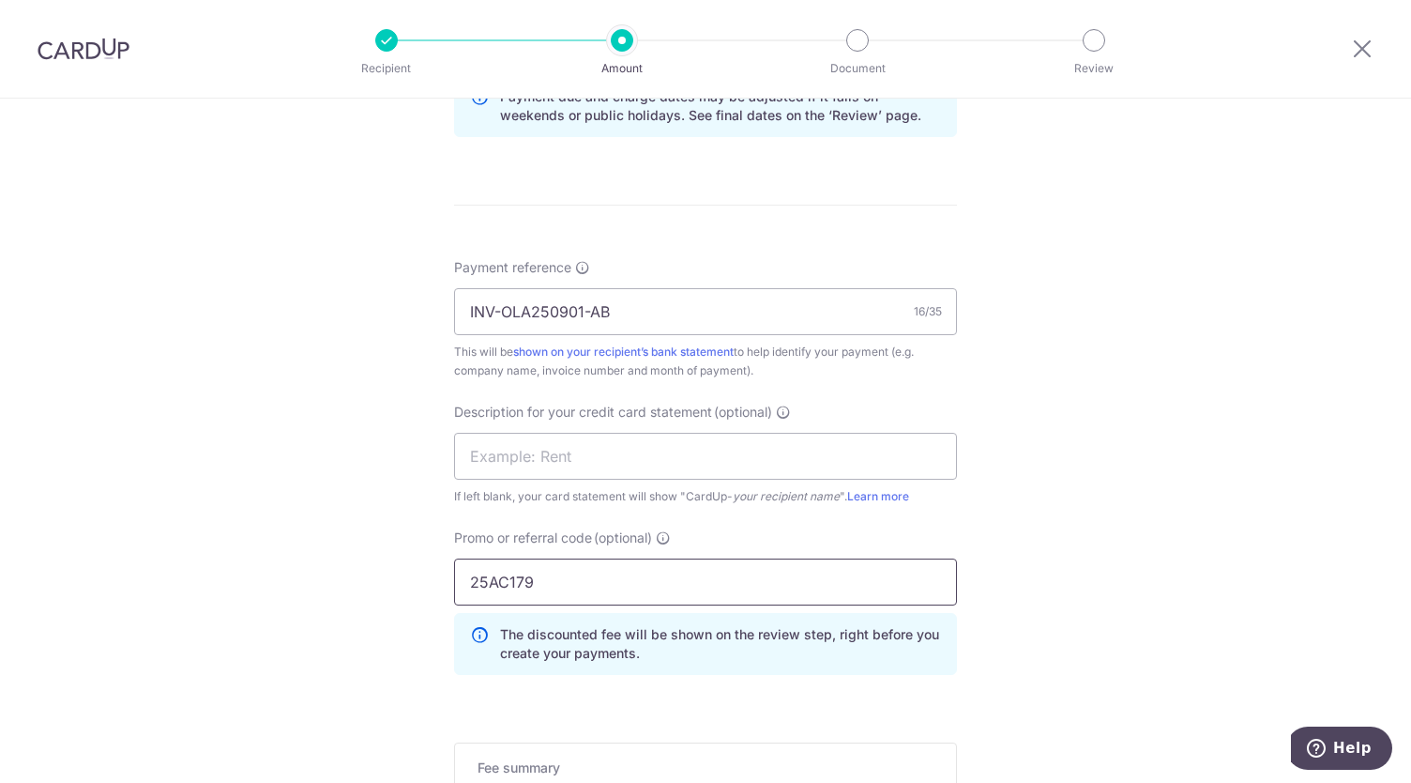
type input "25AC179"
click at [1216, 502] on div "Tell us more about your payment Enter payment amount SGD 17,904.83 17904.83 GST…" at bounding box center [705, 86] width 1411 height 1985
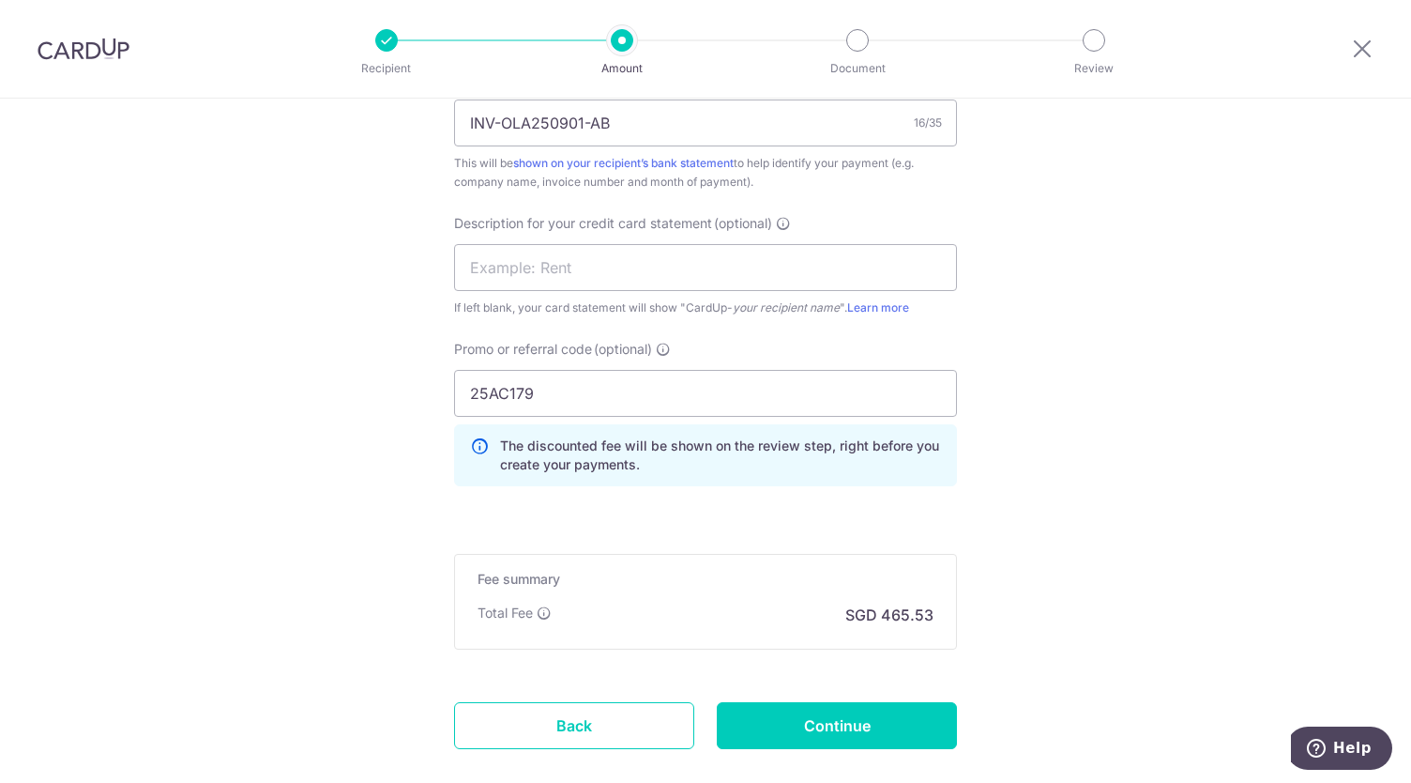
scroll to position [1267, 0]
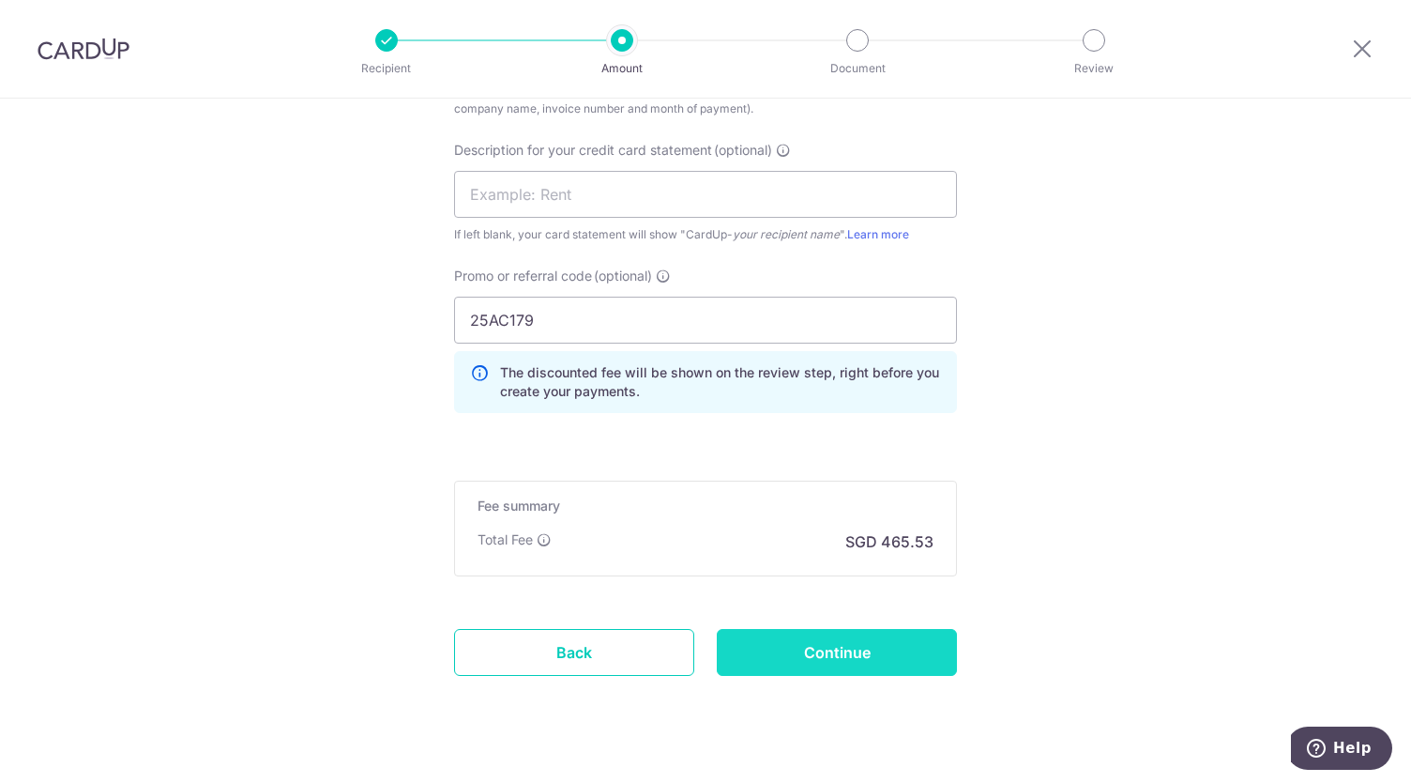
click at [811, 652] on input "Continue" at bounding box center [837, 652] width 240 height 47
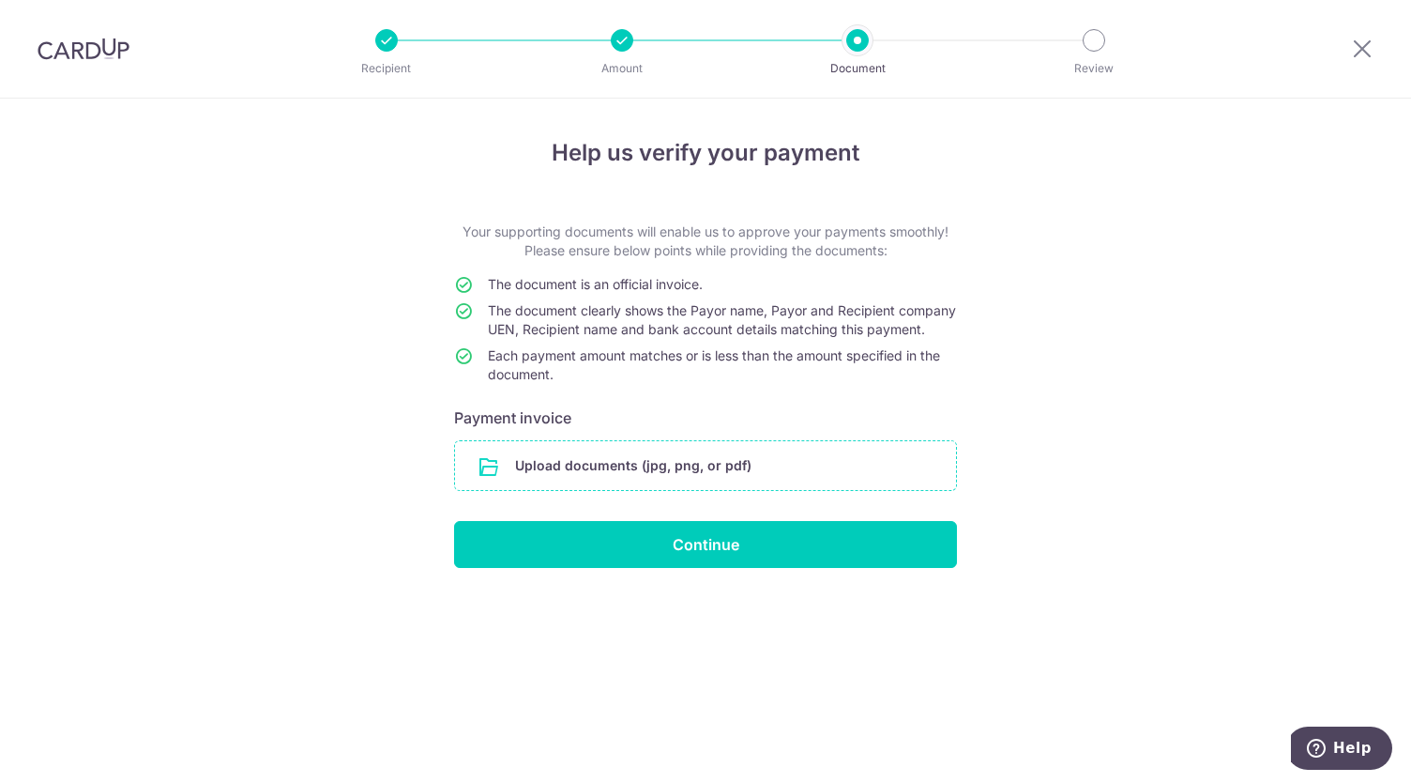
click at [596, 481] on input "file" at bounding box center [705, 465] width 501 height 49
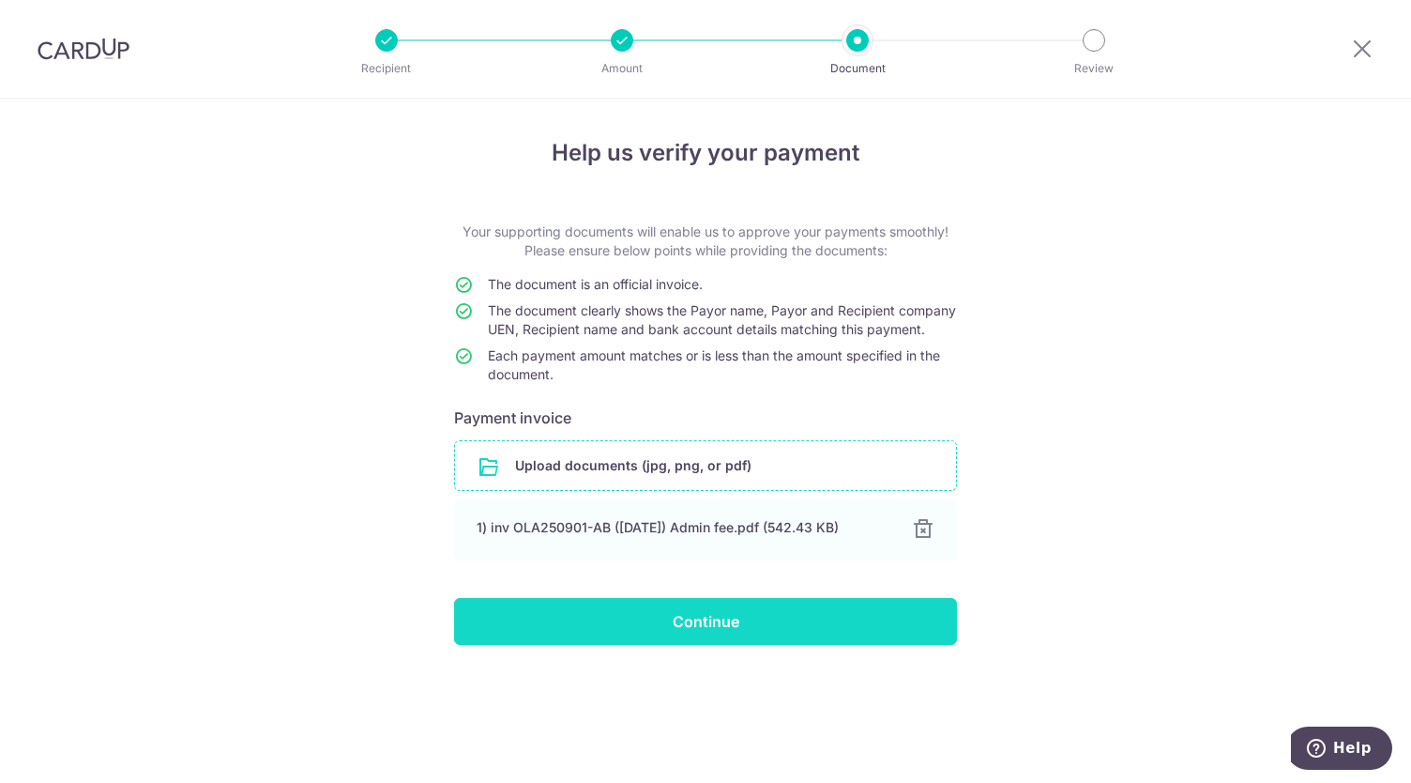
click at [681, 643] on input "Continue" at bounding box center [705, 621] width 503 height 47
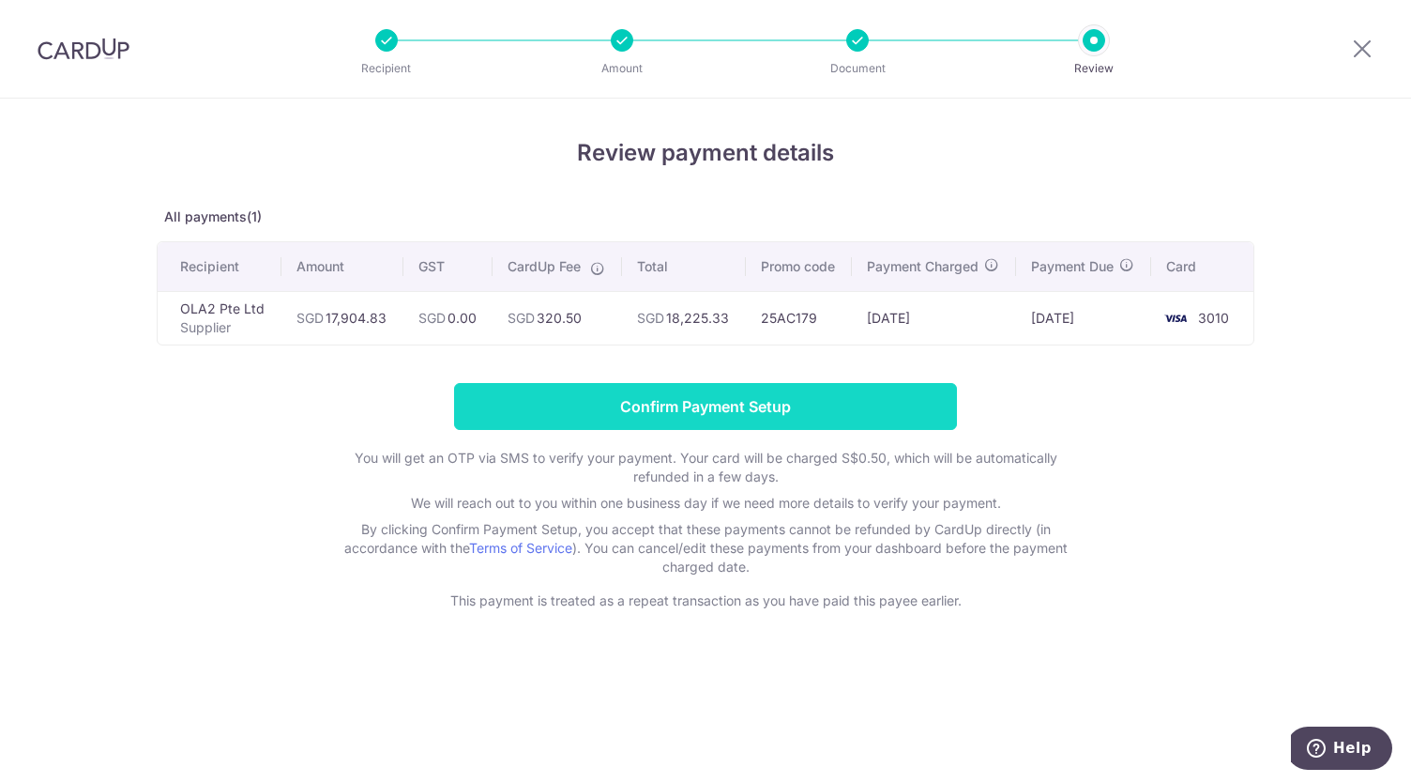
click at [696, 402] on input "Confirm Payment Setup" at bounding box center [705, 406] width 503 height 47
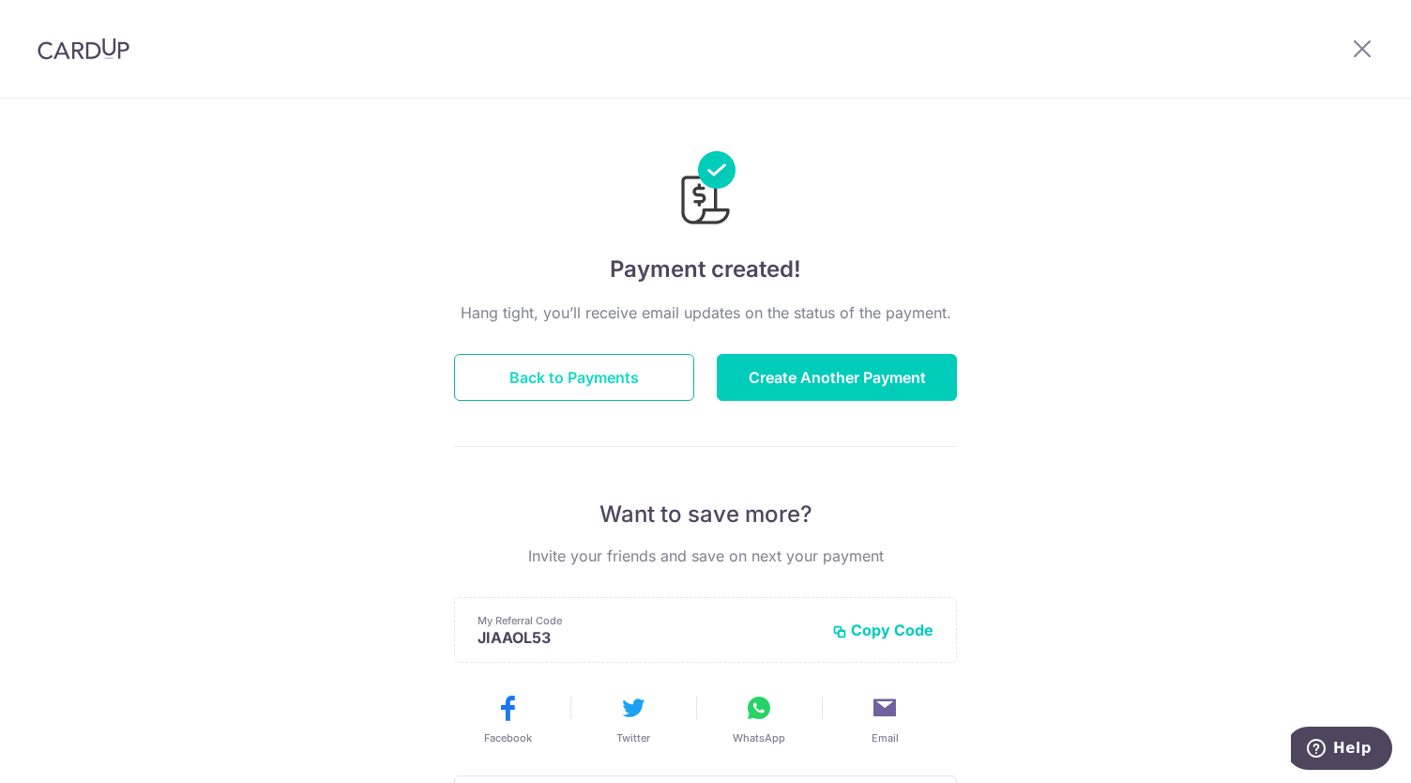
click at [614, 379] on button "Back to Payments" at bounding box center [574, 377] width 240 height 47
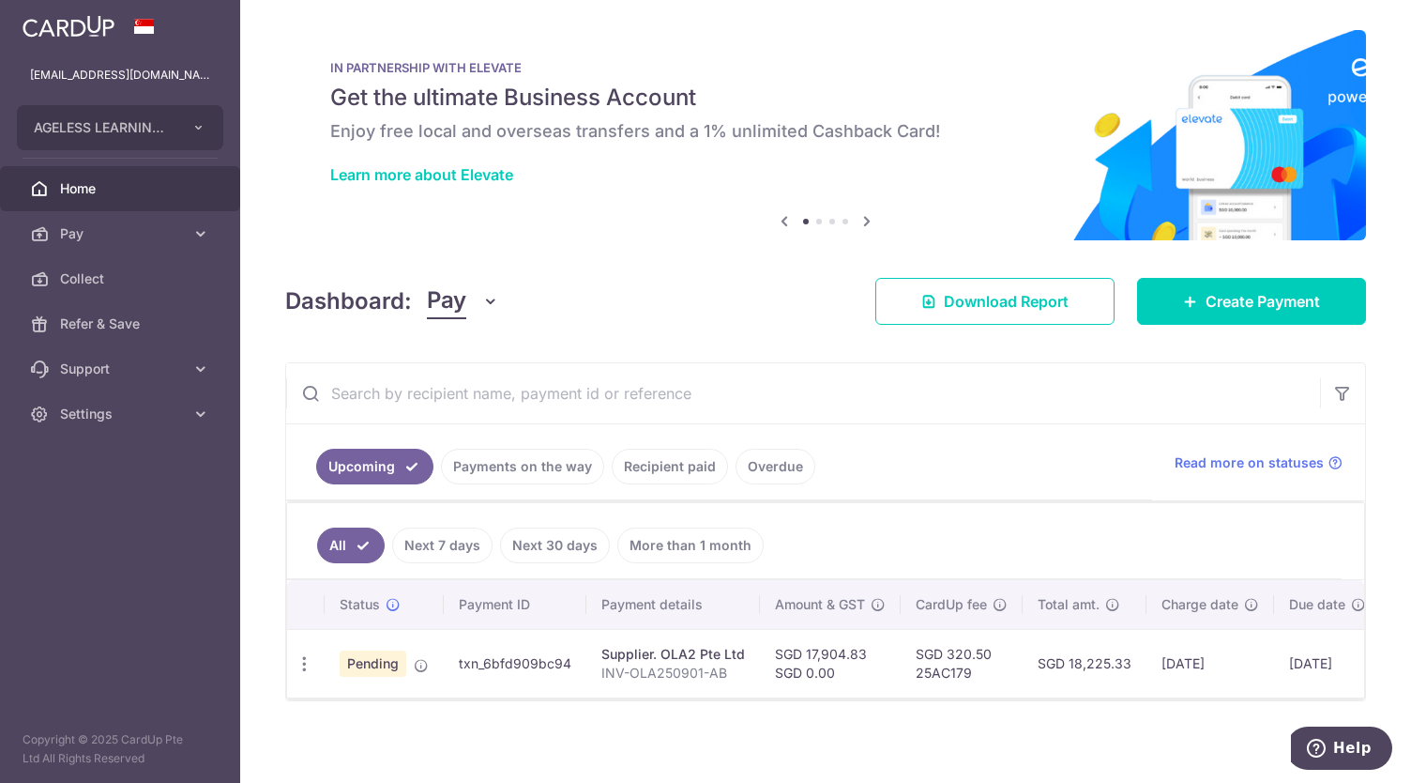
click at [671, 465] on link "Recipient paid" at bounding box center [670, 467] width 116 height 36
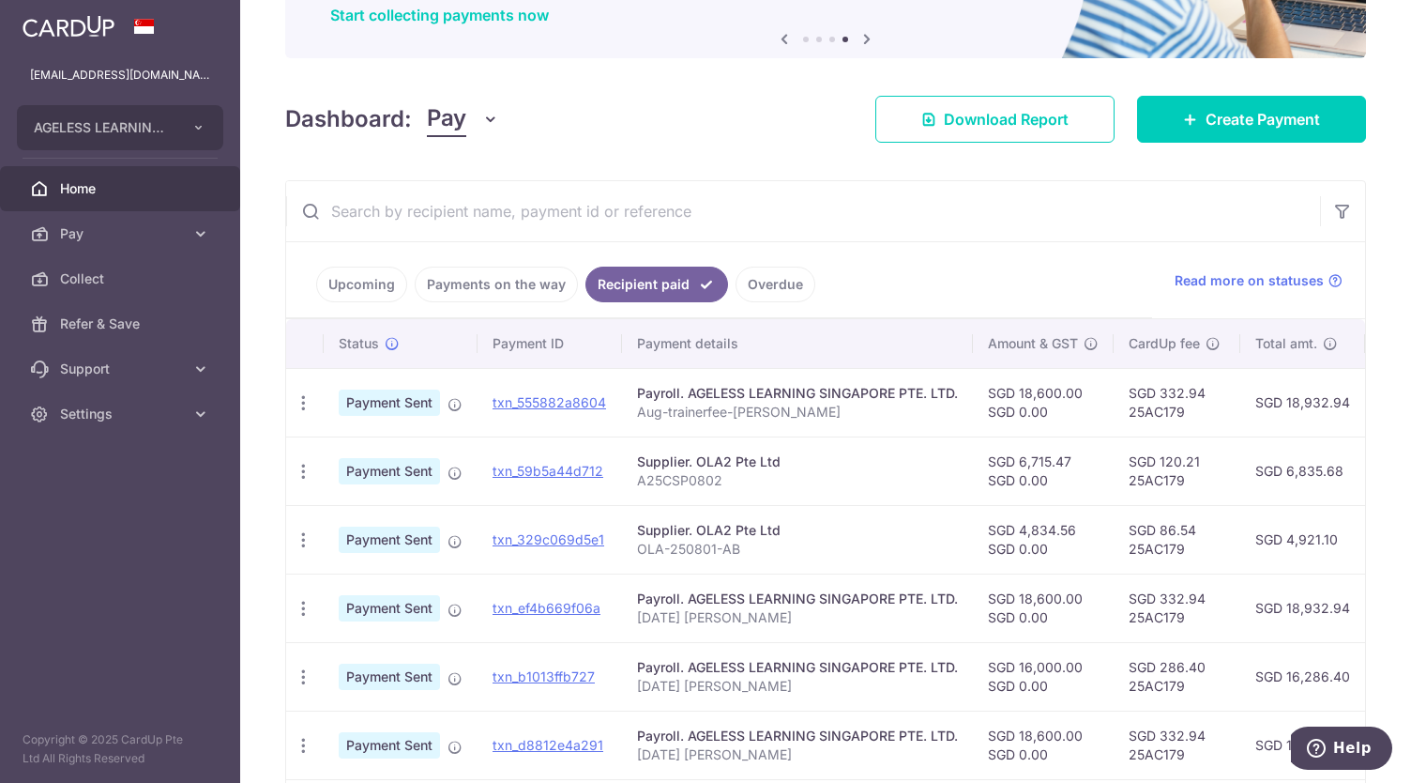
scroll to position [180, 0]
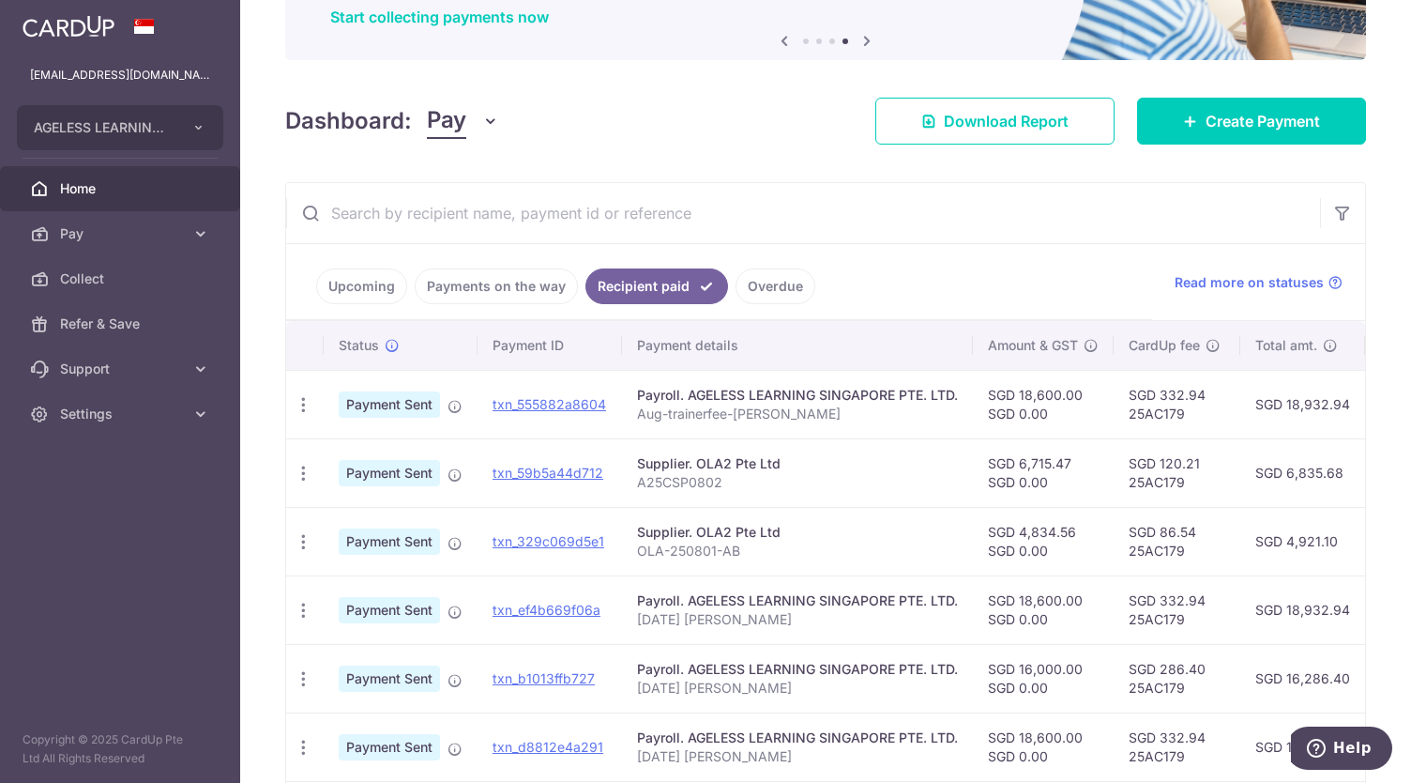
click at [357, 282] on link "Upcoming" at bounding box center [361, 286] width 91 height 36
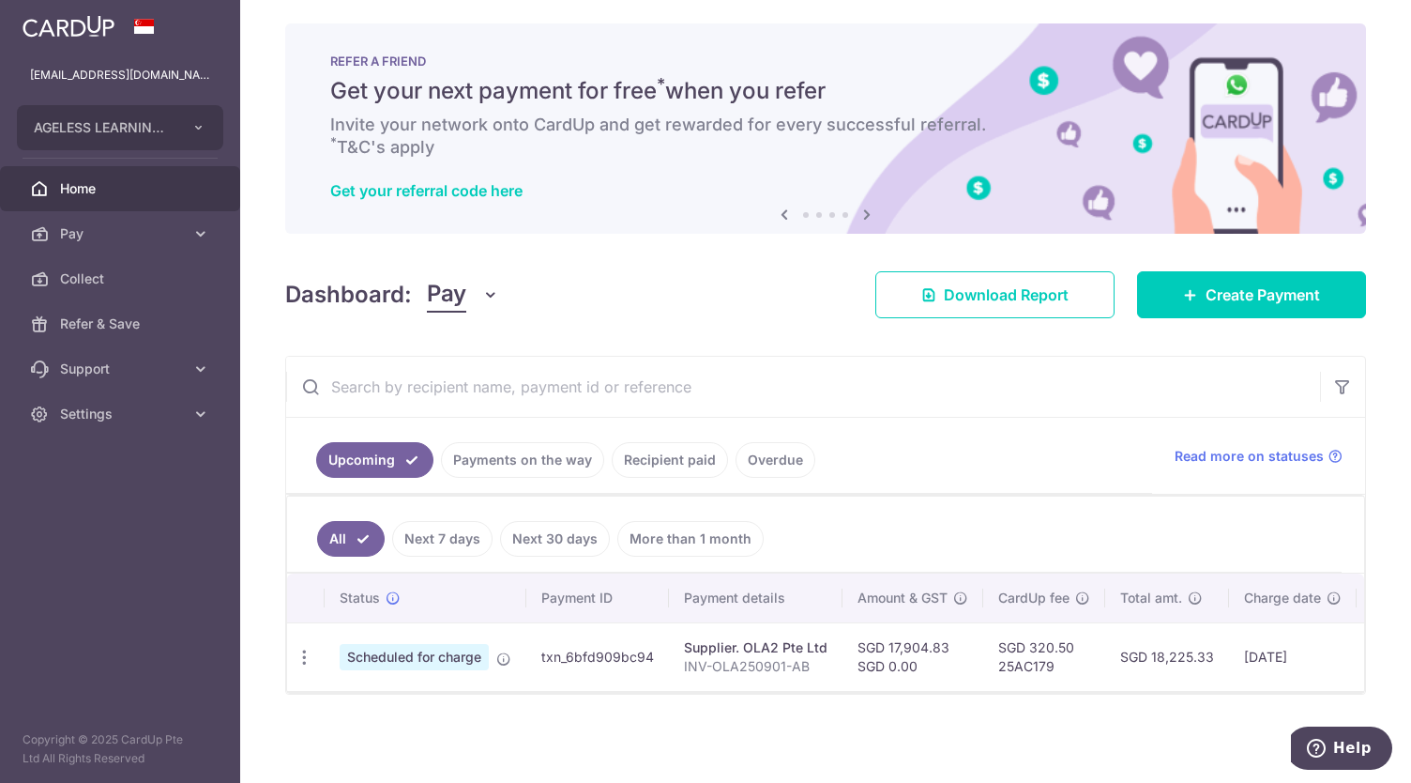
scroll to position [0, 0]
